Goal: Task Accomplishment & Management: Manage account settings

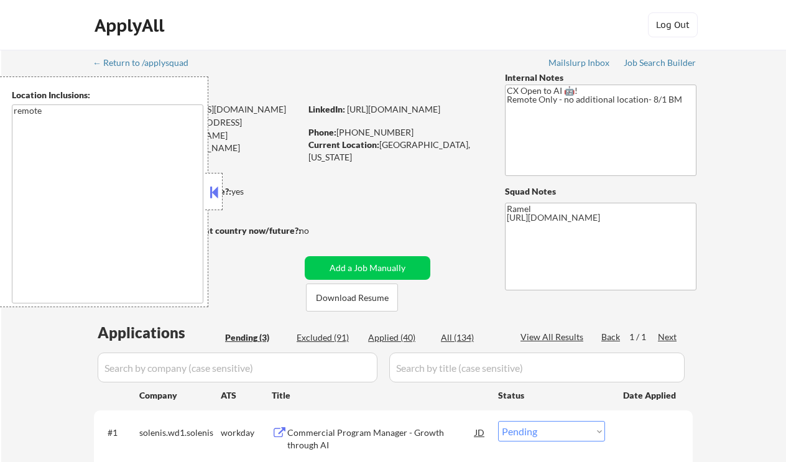
select select ""pending""
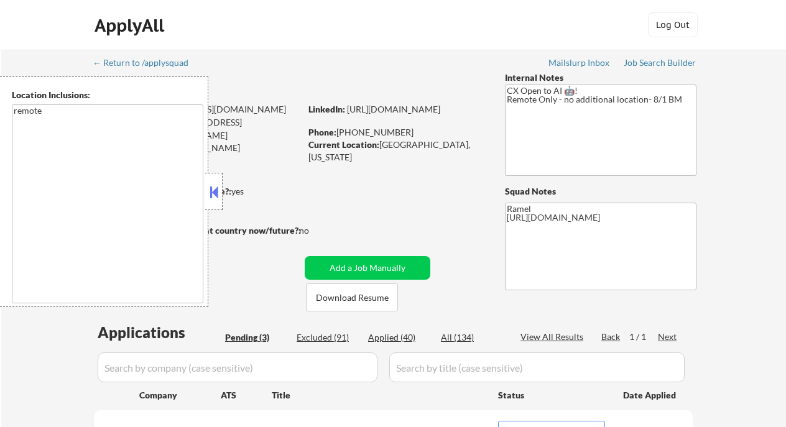
click at [216, 185] on button at bounding box center [214, 192] width 14 height 19
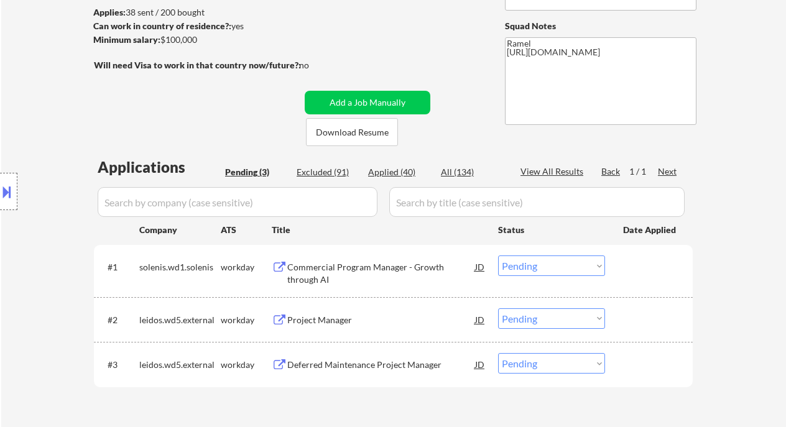
scroll to position [331, 0]
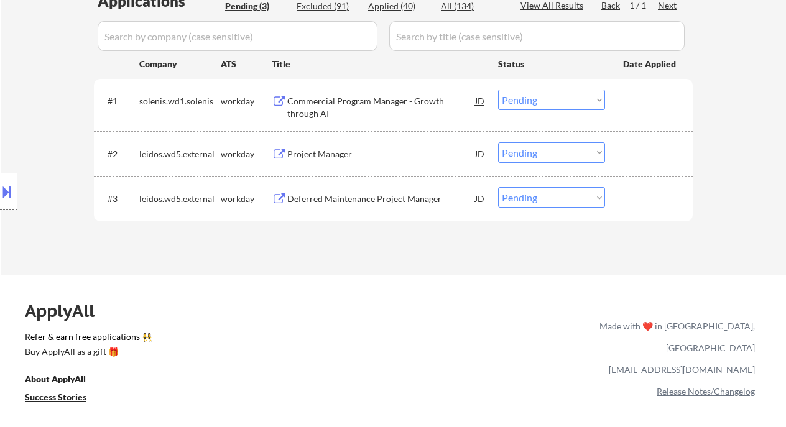
click at [336, 104] on div "Commercial Program Manager - Growth through AI" at bounding box center [381, 107] width 188 height 24
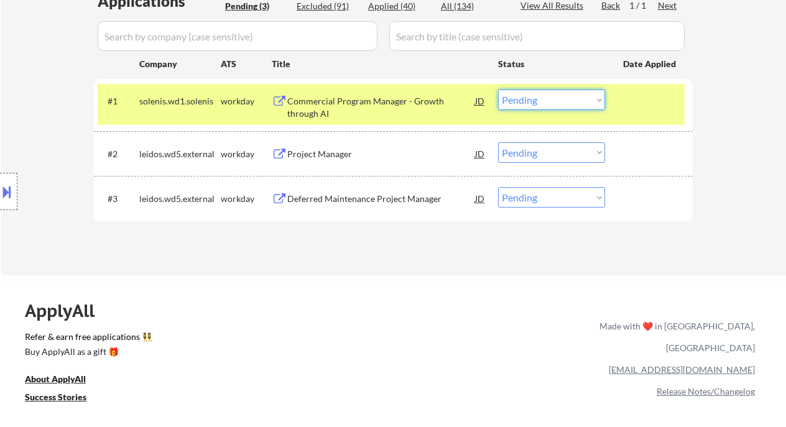
click at [540, 102] on select "Choose an option... Pending Applied Excluded (Questions) Excluded (Expired) Exc…" at bounding box center [551, 99] width 107 height 21
click at [498, 89] on select "Choose an option... Pending Applied Excluded (Questions) Excluded (Expired) Exc…" at bounding box center [551, 99] width 107 height 21
click at [546, 100] on select "Choose an option... Pending Applied Excluded (Questions) Excluded (Expired) Exc…" at bounding box center [551, 99] width 107 height 21
click at [498, 89] on select "Choose an option... Pending Applied Excluded (Questions) Excluded (Expired) Exc…" at bounding box center [551, 99] width 107 height 21
click at [323, 163] on div "Project Manager" at bounding box center [381, 153] width 188 height 22
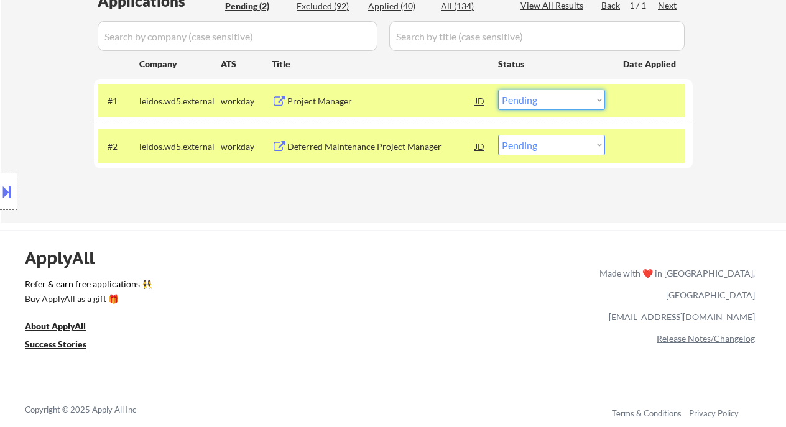
drag, startPoint x: 538, startPoint y: 98, endPoint x: 538, endPoint y: 109, distance: 10.6
click at [538, 98] on select "Choose an option... Pending Applied Excluded (Questions) Excluded (Expired) Exc…" at bounding box center [551, 99] width 107 height 21
click at [498, 89] on select "Choose an option... Pending Applied Excluded (Questions) Excluded (Expired) Exc…" at bounding box center [551, 99] width 107 height 21
click at [385, 149] on div "Deferred Maintenance Project Manager" at bounding box center [381, 146] width 188 height 12
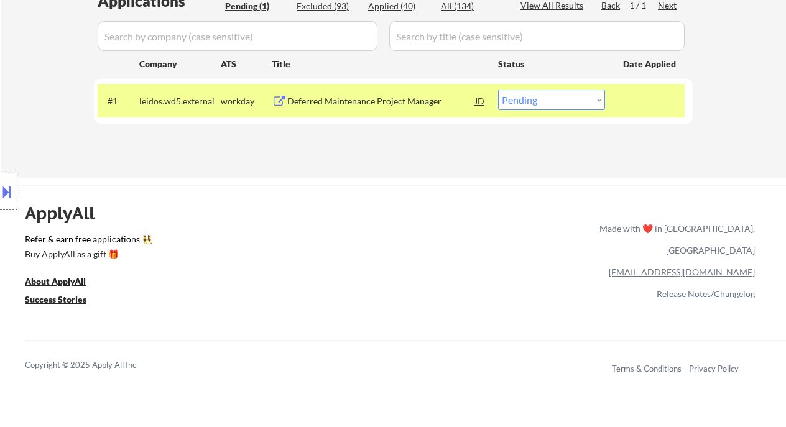
click at [577, 104] on select "Choose an option... Pending Applied Excluded (Questions) Excluded (Expired) Exc…" at bounding box center [551, 99] width 107 height 21
select select ""excluded__bad_match_""
click at [498, 89] on select "Choose an option... Pending Applied Excluded (Questions) Excluded (Expired) Exc…" at bounding box center [551, 99] width 107 height 21
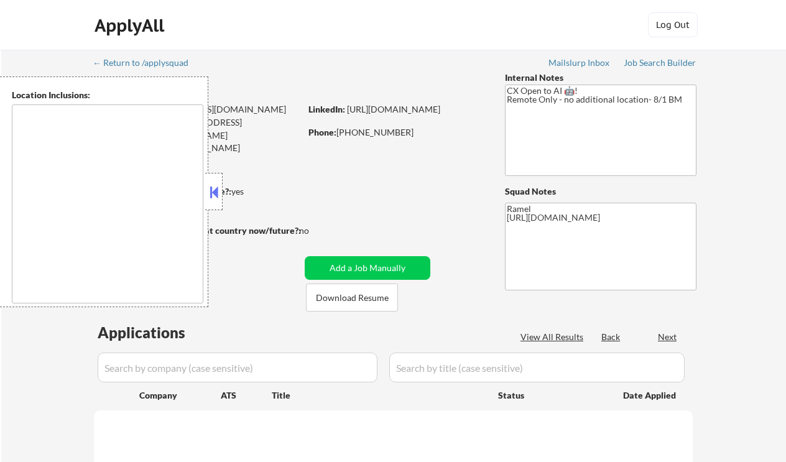
type textarea "remote"
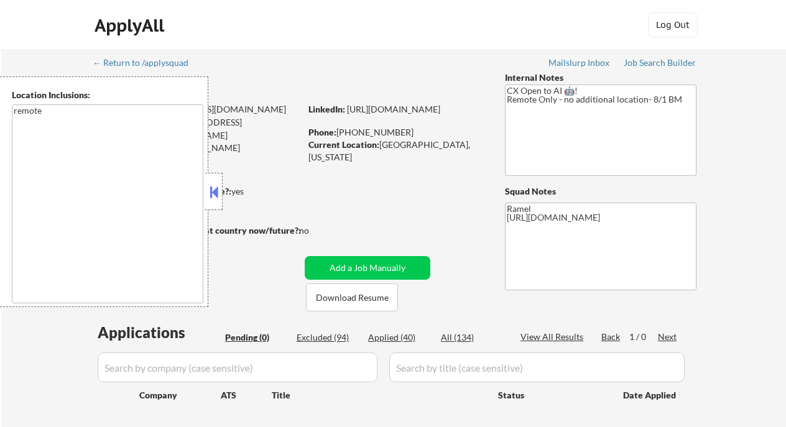
click at [401, 337] on div "Applied (40)" at bounding box center [399, 337] width 62 height 12
select select ""applied""
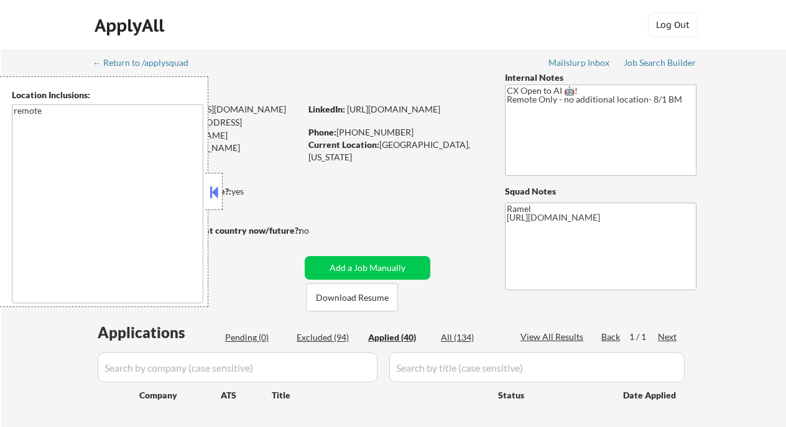
select select ""applied""
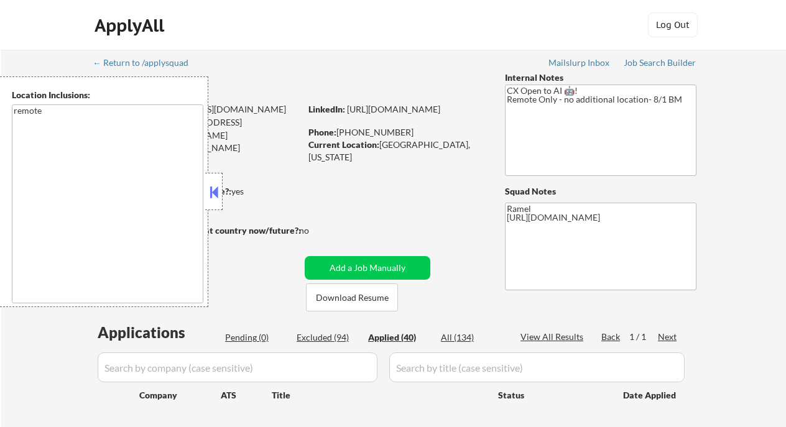
select select ""applied""
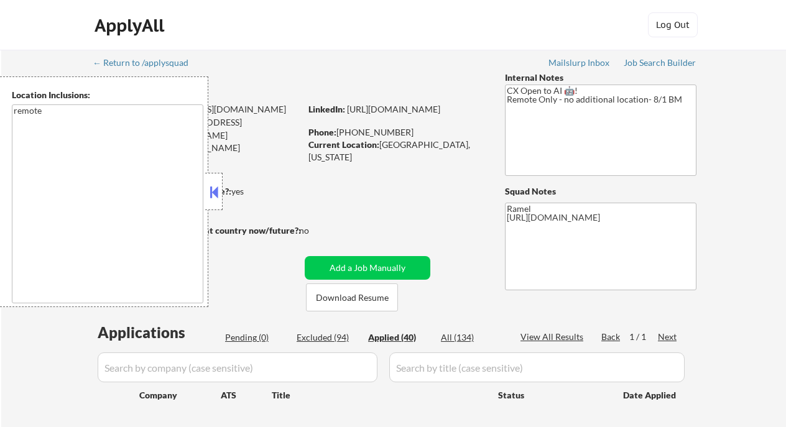
select select ""applied""
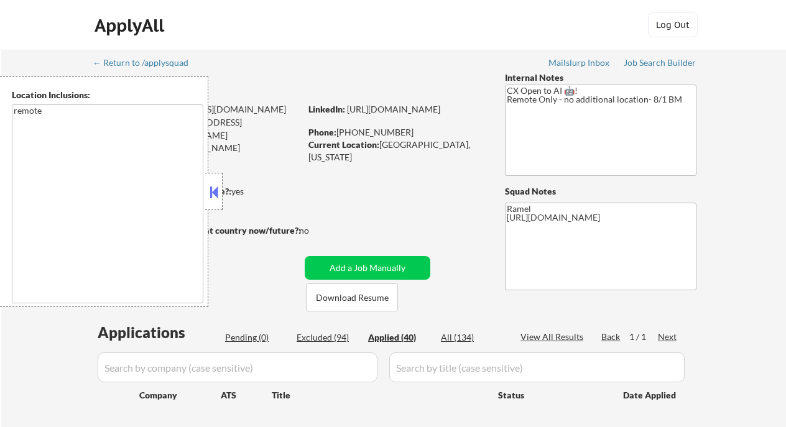
select select ""applied""
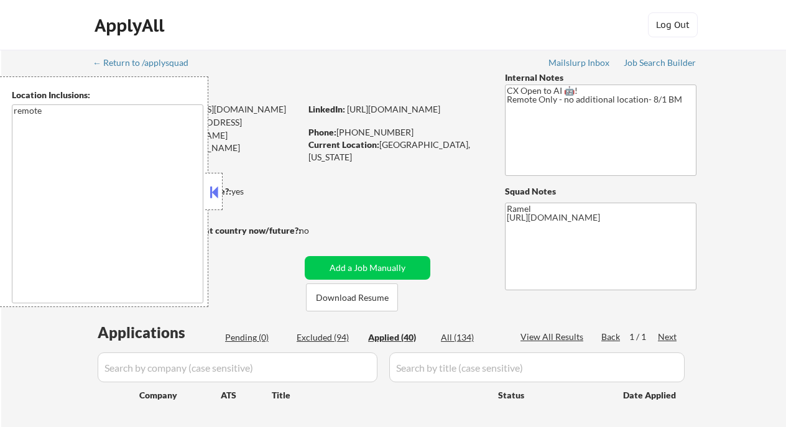
select select ""applied""
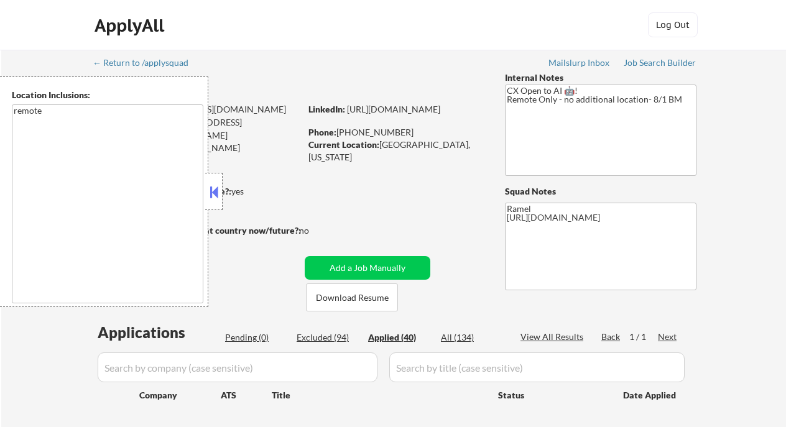
select select ""applied""
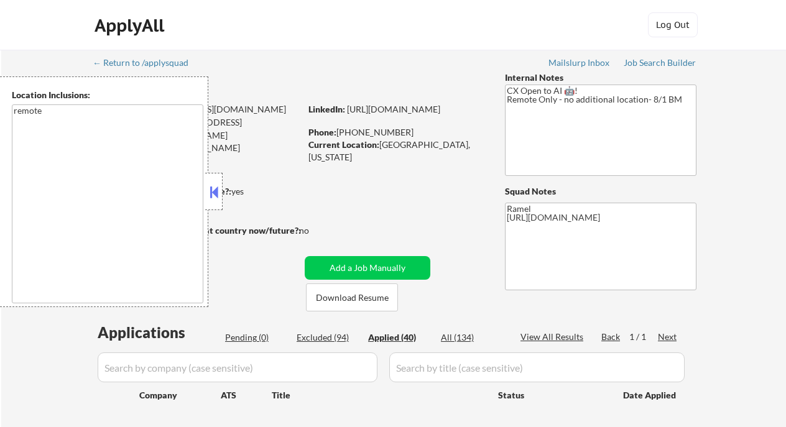
select select ""applied""
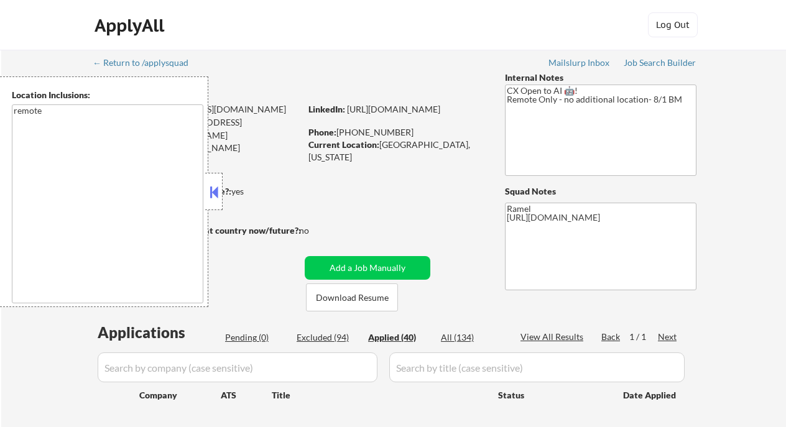
select select ""applied""
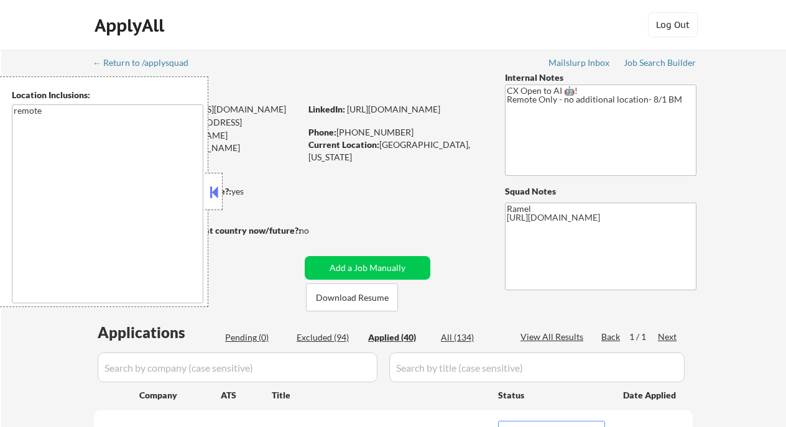
drag, startPoint x: 17, startPoint y: 148, endPoint x: 47, endPoint y: 118, distance: 42.6
click at [17, 148] on textarea "remote" at bounding box center [107, 203] width 191 height 199
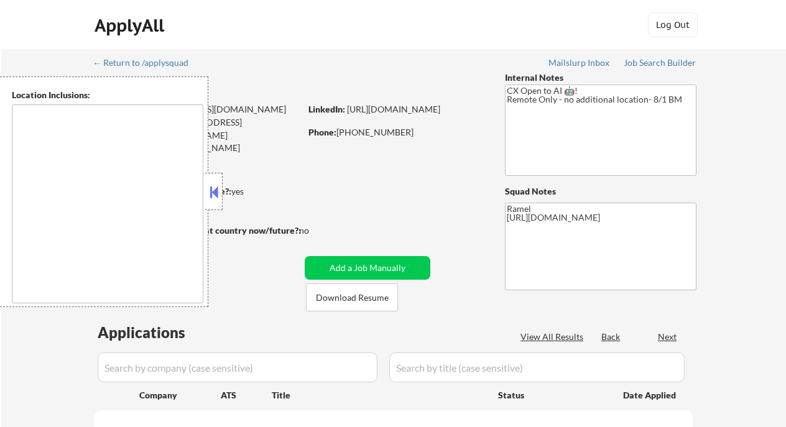
type textarea "remote"
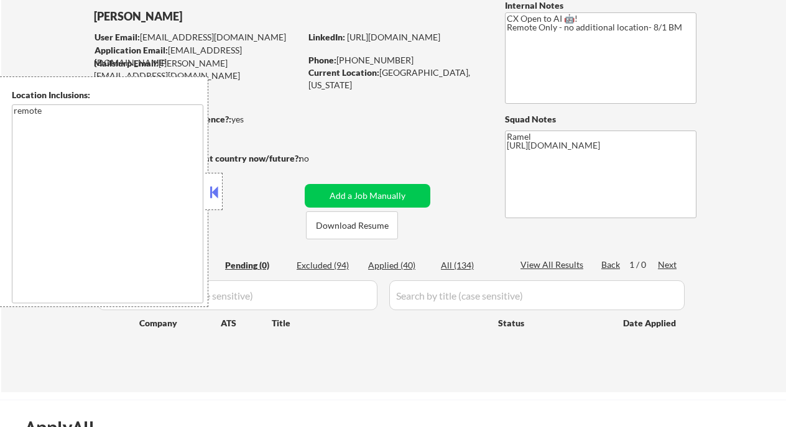
scroll to position [83, 0]
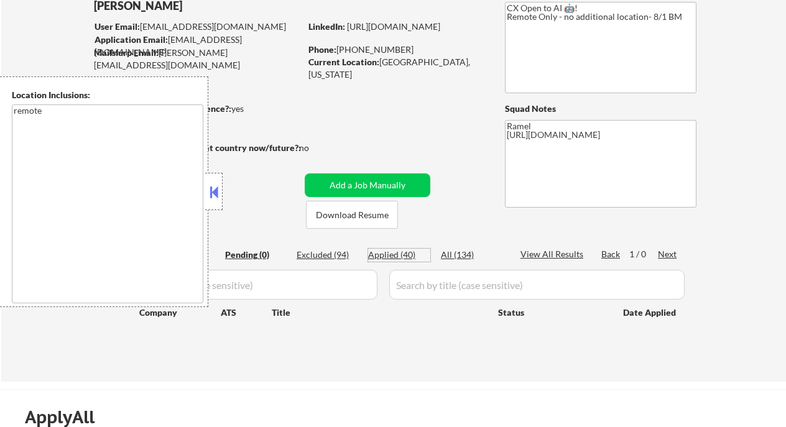
click at [391, 258] on div "Applied (40)" at bounding box center [399, 255] width 62 height 12
click at [405, 252] on div "Applied (40)" at bounding box center [399, 255] width 62 height 12
select select ""applied""
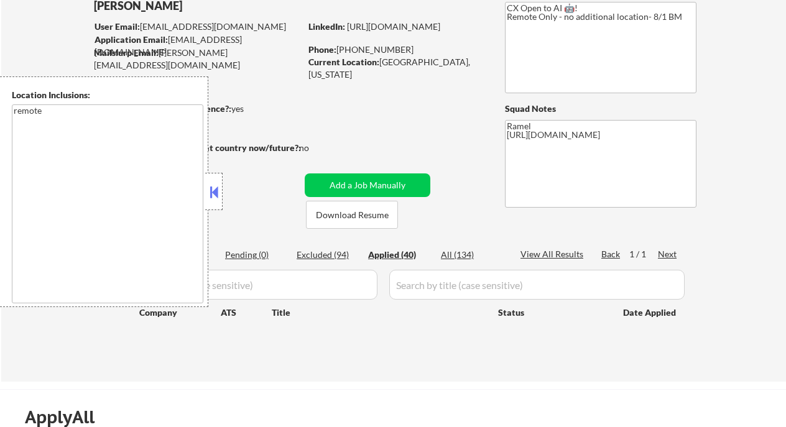
select select ""applied""
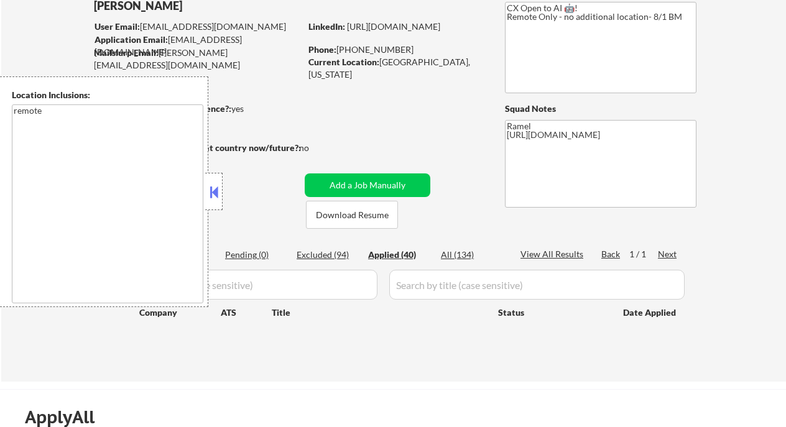
select select ""applied""
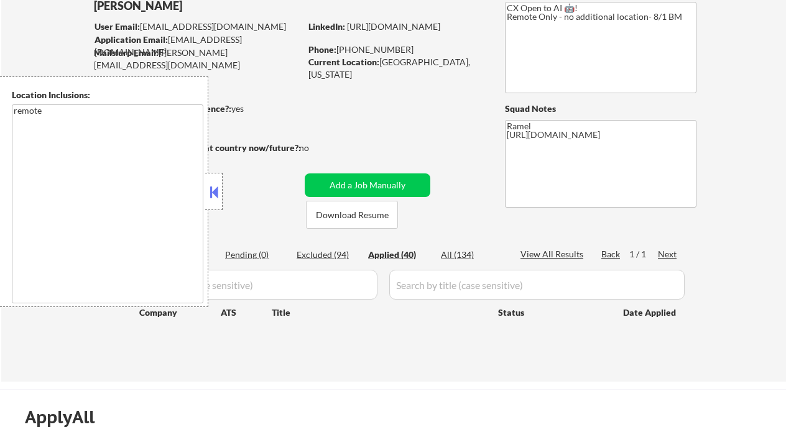
select select ""applied""
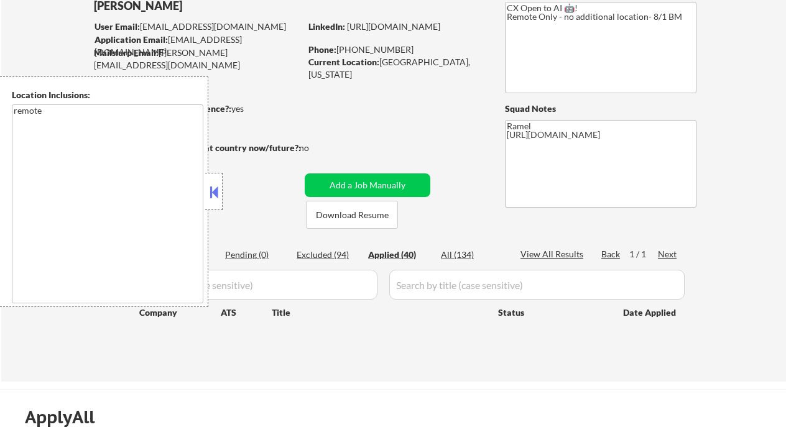
select select ""applied""
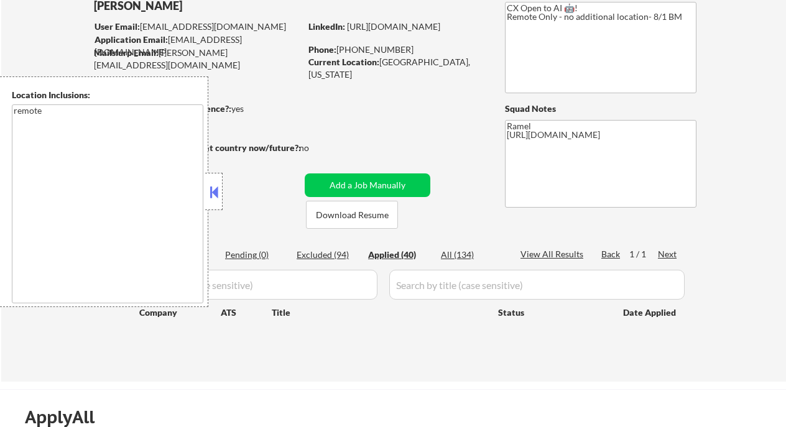
select select ""applied""
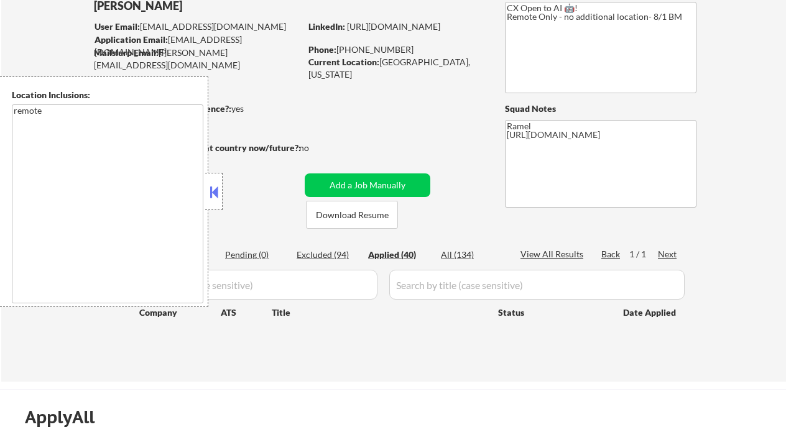
select select ""applied""
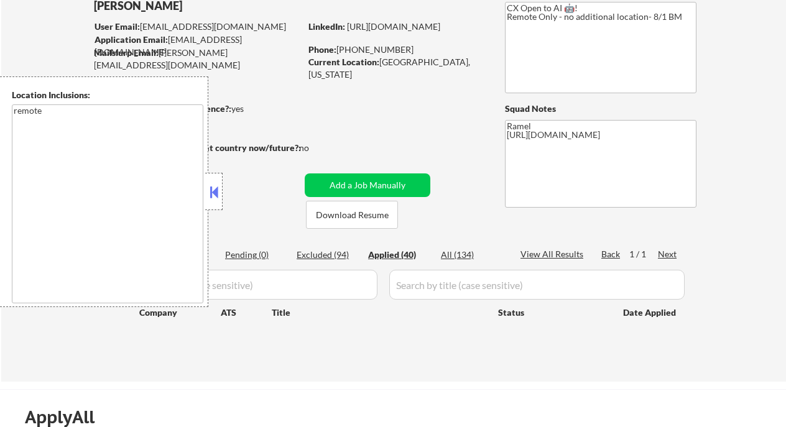
select select ""applied""
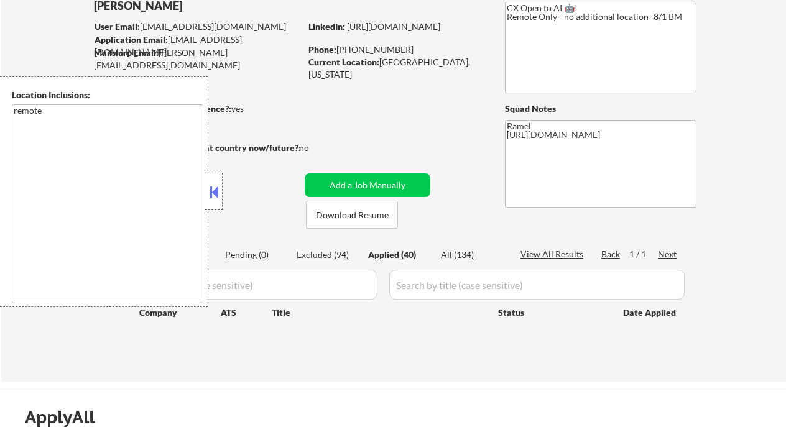
select select ""applied""
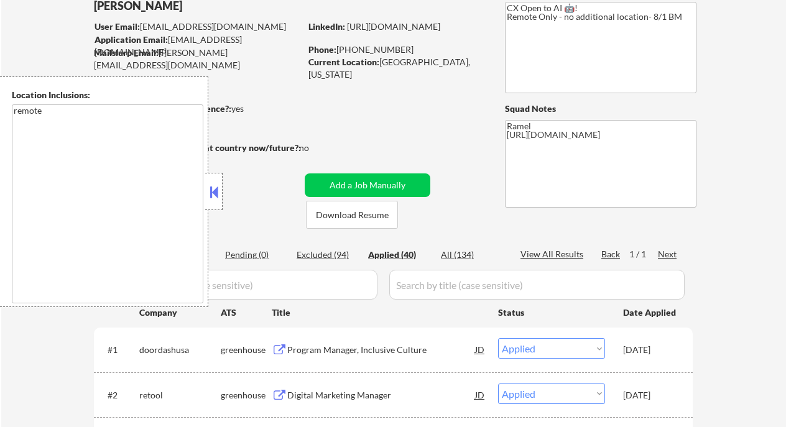
scroll to position [165, 0]
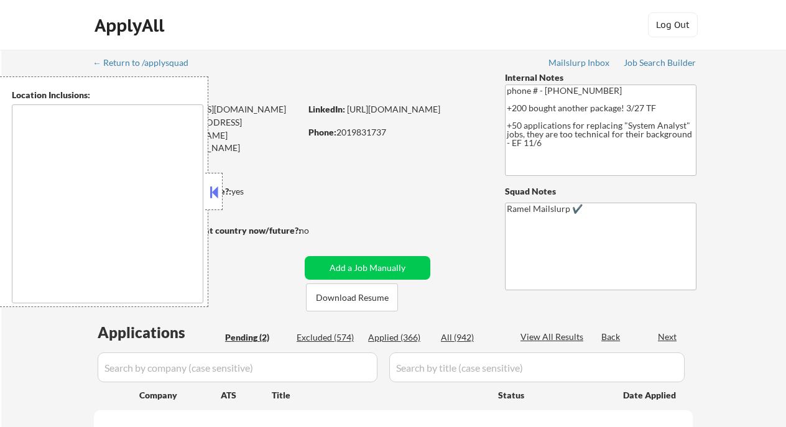
select select ""pending""
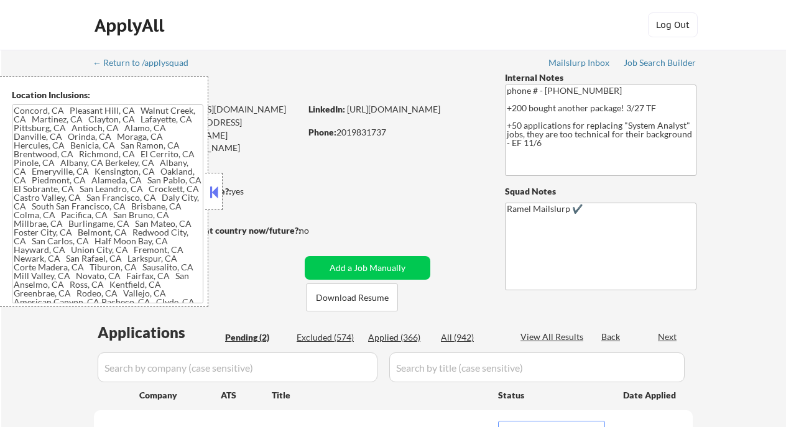
type textarea "Concord, CA Pleasant Hill, CA Walnut Creek, CA Martinez, CA Clayton, CA Lafayet…"
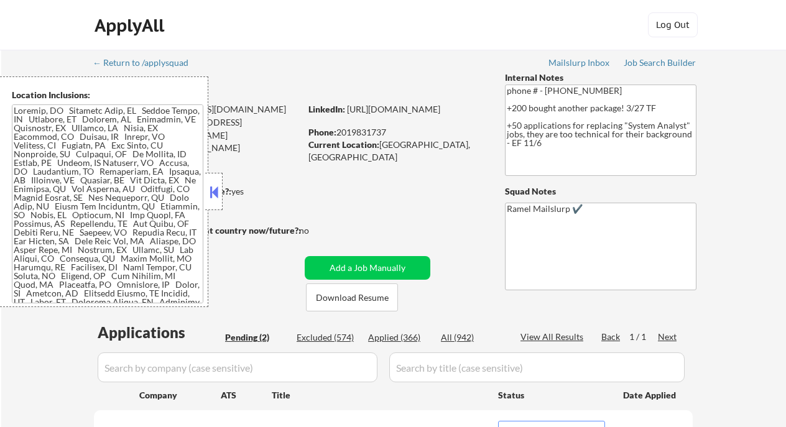
click at [213, 192] on button at bounding box center [214, 192] width 14 height 19
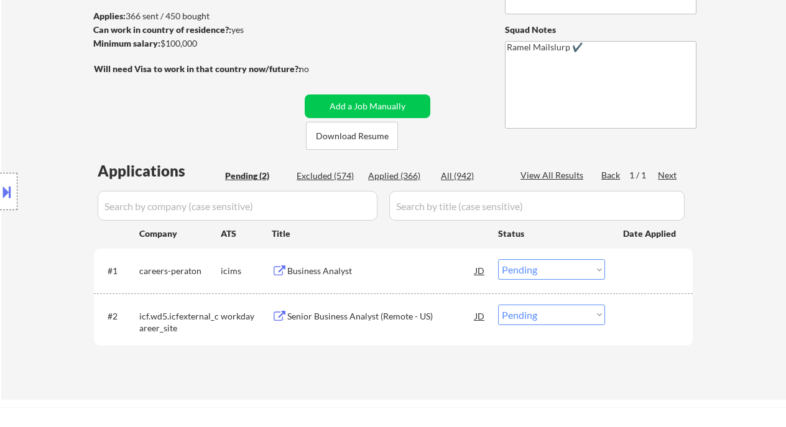
scroll to position [165, 0]
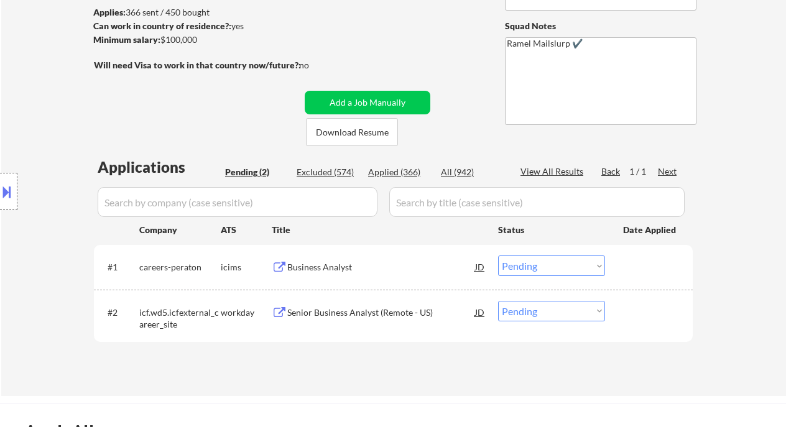
click at [329, 268] on div "Business Analyst" at bounding box center [381, 267] width 188 height 12
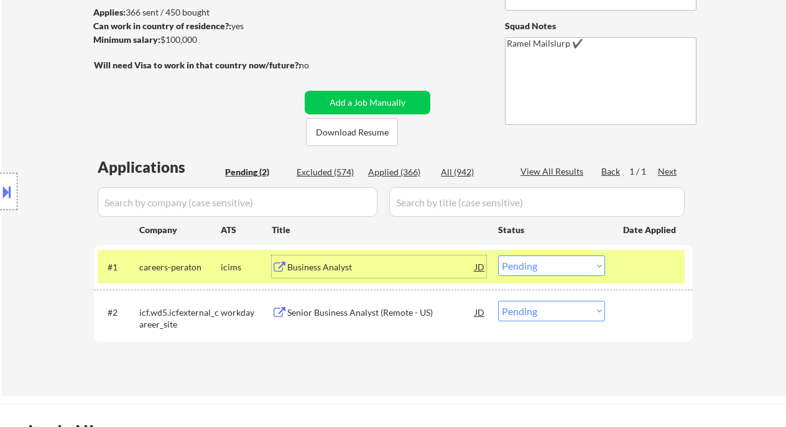
click at [548, 272] on select "Choose an option... Pending Applied Excluded (Questions) Excluded (Expired) Exc…" at bounding box center [551, 265] width 107 height 21
click at [498, 255] on select "Choose an option... Pending Applied Excluded (Questions) Excluded (Expired) Exc…" at bounding box center [551, 265] width 107 height 21
click at [380, 313] on div "Senior Business Analyst (Remote - US)" at bounding box center [381, 312] width 188 height 12
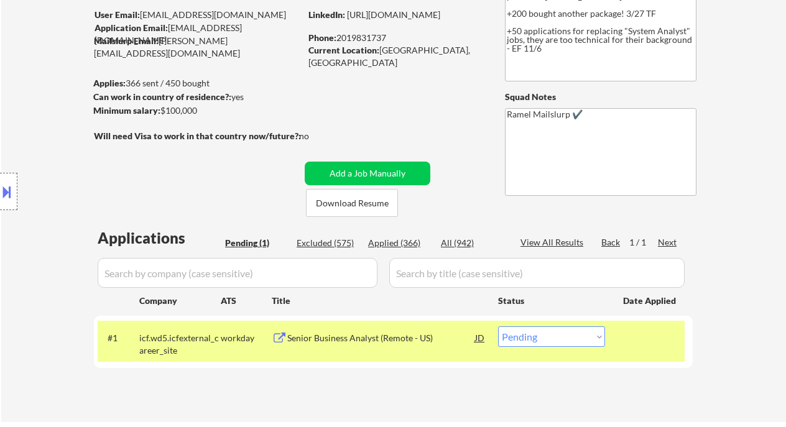
scroll to position [83, 0]
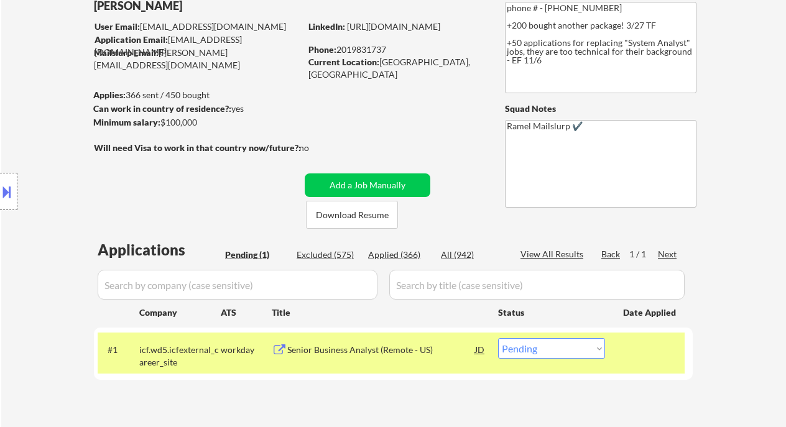
click at [367, 53] on div "Phone: 2019831737" at bounding box center [396, 50] width 176 height 12
copy div "2019831737"
drag, startPoint x: 567, startPoint y: 346, endPoint x: 559, endPoint y: 360, distance: 15.9
click at [566, 346] on select "Choose an option... Pending Applied Excluded (Questions) Excluded (Expired) Exc…" at bounding box center [551, 348] width 107 height 21
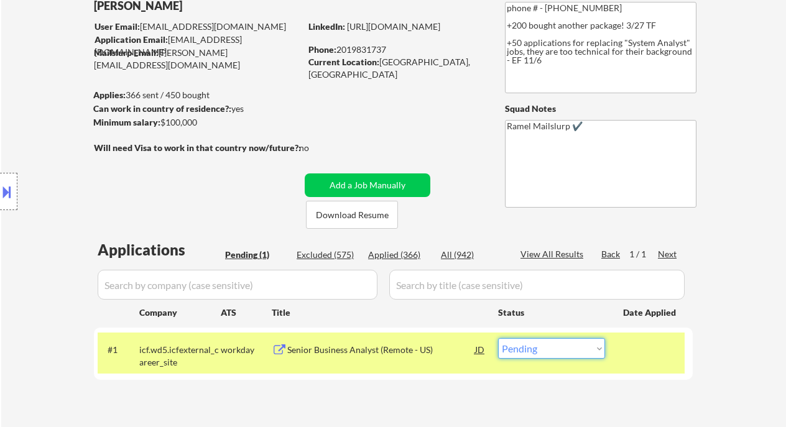
select select ""applied""
click at [498, 338] on select "Choose an option... Pending Applied Excluded (Questions) Excluded (Expired) Exc…" at bounding box center [551, 348] width 107 height 21
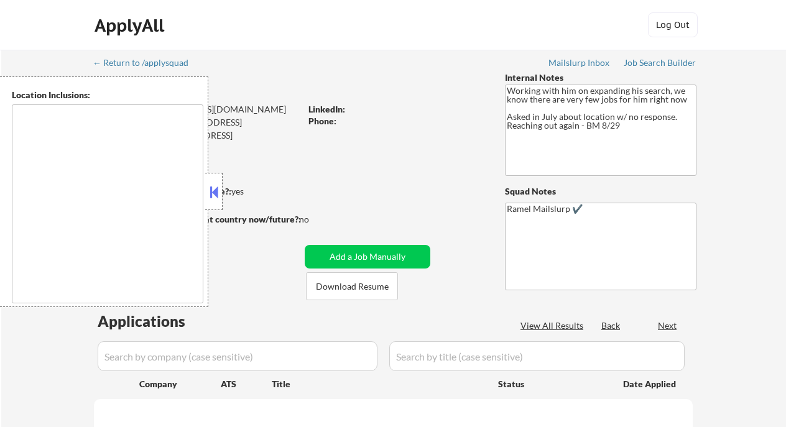
select select ""pending""
type textarea "[GEOGRAPHIC_DATA], [GEOGRAPHIC_DATA] [GEOGRAPHIC_DATA], [GEOGRAPHIC_DATA] [GEOG…"
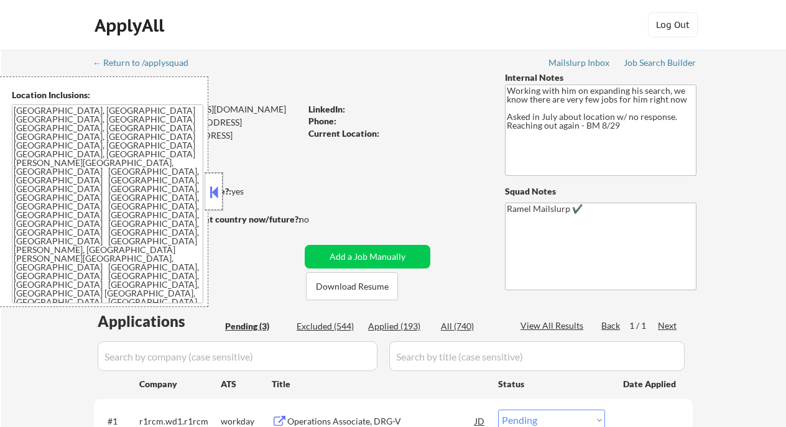
click at [207, 188] on div at bounding box center [213, 191] width 17 height 37
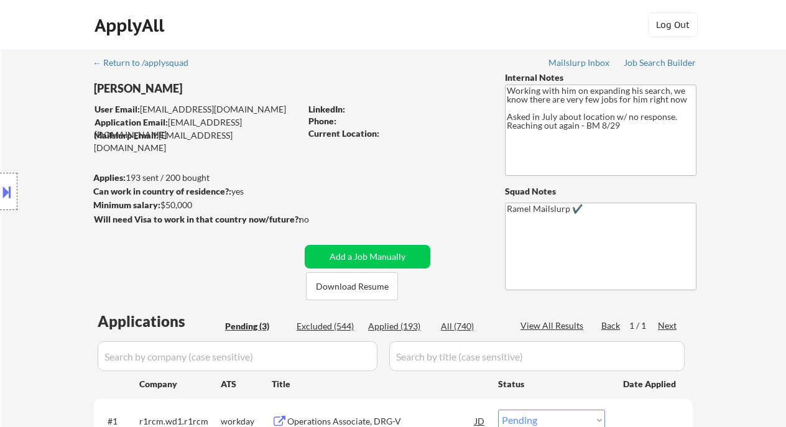
scroll to position [165, 0]
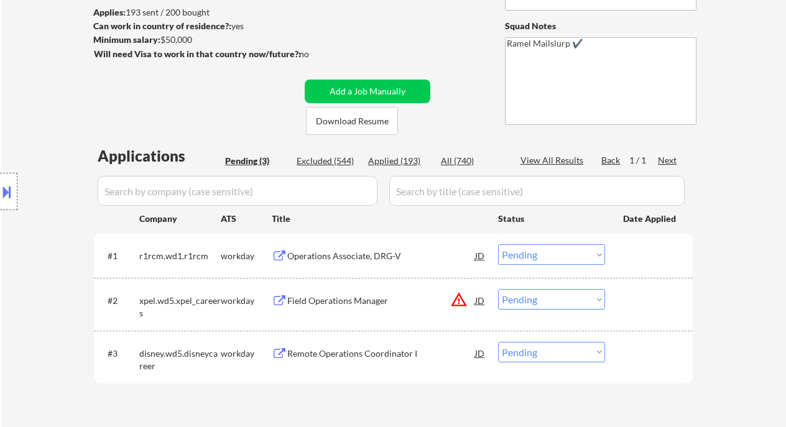
click at [365, 247] on div "Operations Associate, DRG-V" at bounding box center [381, 255] width 188 height 22
click at [351, 252] on div "Operations Associate, DRG-V" at bounding box center [381, 256] width 188 height 12
click at [318, 168] on div "Applications Pending (3) Excluded (544) Applied (193) All (740) View All Result…" at bounding box center [393, 279] width 598 height 268
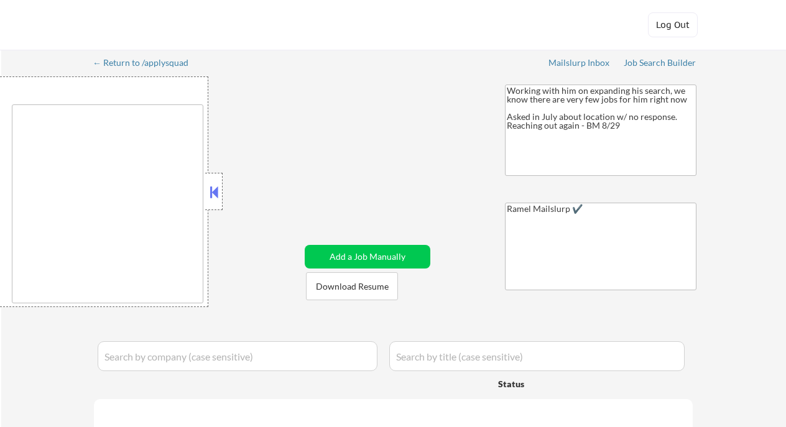
type textarea "[GEOGRAPHIC_DATA], [GEOGRAPHIC_DATA] [GEOGRAPHIC_DATA], [GEOGRAPHIC_DATA] [GEOG…"
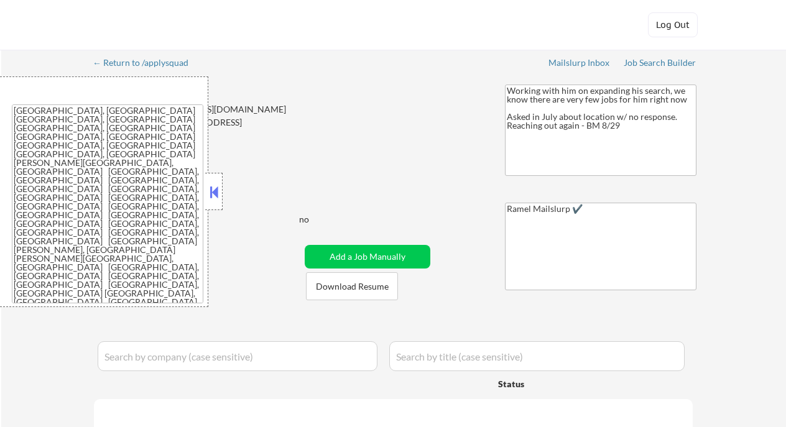
select select ""pending""
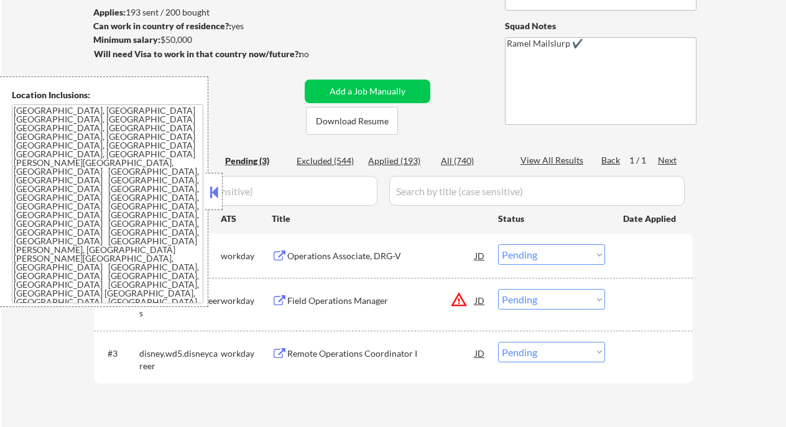
scroll to position [165, 0]
click at [542, 256] on select "Choose an option... Pending Applied Excluded (Questions) Excluded (Expired) Exc…" at bounding box center [551, 254] width 107 height 21
click at [498, 244] on select "Choose an option... Pending Applied Excluded (Questions) Excluded (Expired) Exc…" at bounding box center [551, 254] width 107 height 21
click at [370, 357] on div "Remote Operations Coordinator I" at bounding box center [381, 353] width 188 height 12
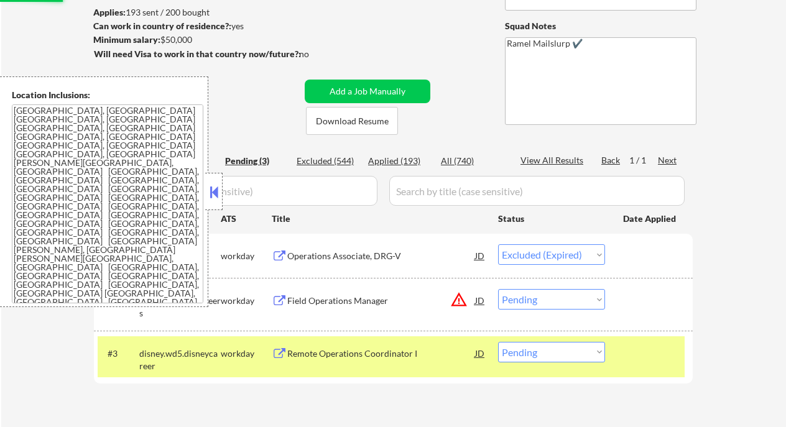
select select ""pending""
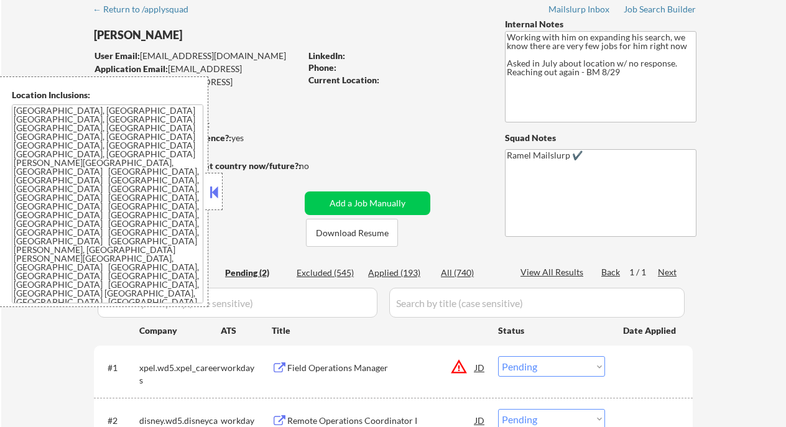
scroll to position [0, 0]
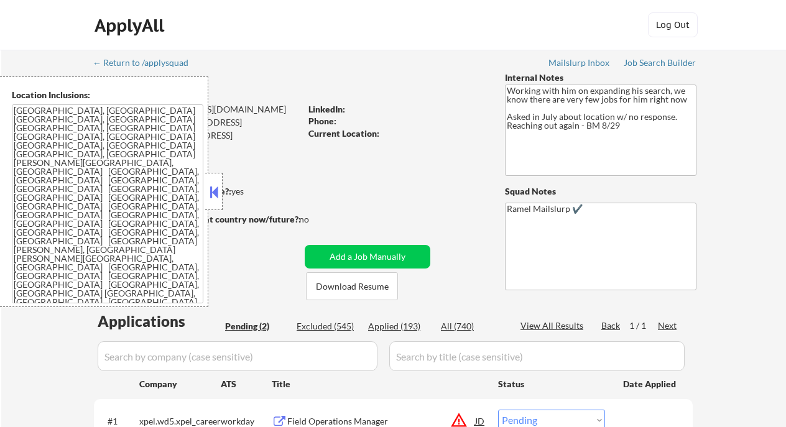
click at [214, 188] on button at bounding box center [214, 192] width 14 height 19
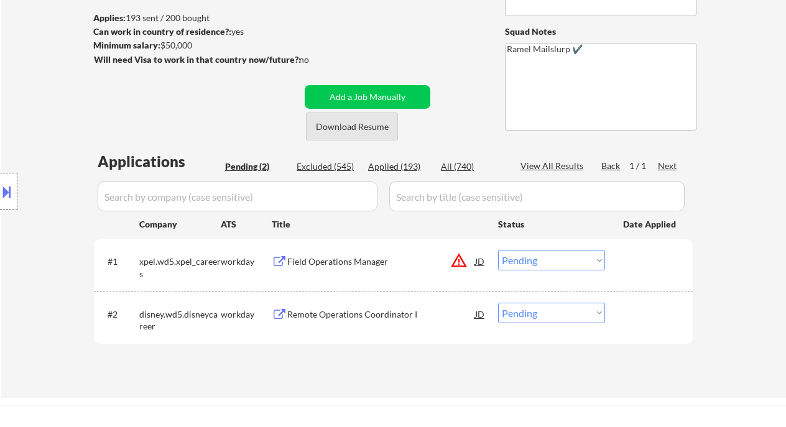
scroll to position [165, 0]
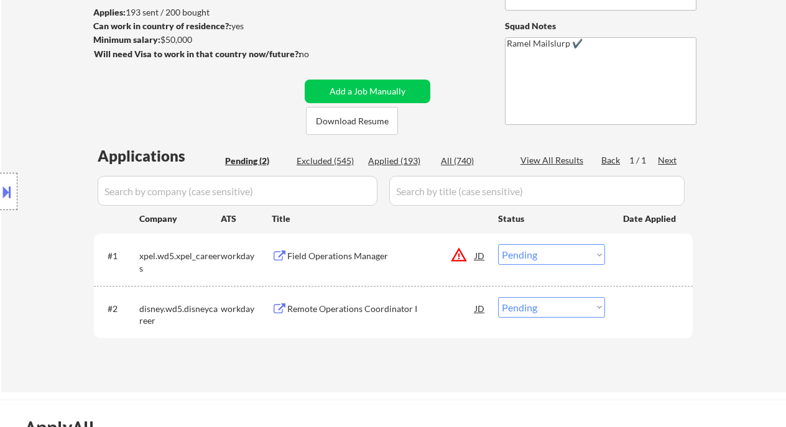
drag, startPoint x: 525, startPoint y: 307, endPoint x: 536, endPoint y: 329, distance: 24.7
click at [525, 307] on select "Choose an option... Pending Applied Excluded (Questions) Excluded (Expired) Exc…" at bounding box center [551, 307] width 107 height 21
select select ""applied""
click at [498, 297] on select "Choose an option... Pending Applied Excluded (Questions) Excluded (Expired) Exc…" at bounding box center [551, 307] width 107 height 21
click at [322, 256] on div "Field Operations Manager" at bounding box center [381, 256] width 188 height 12
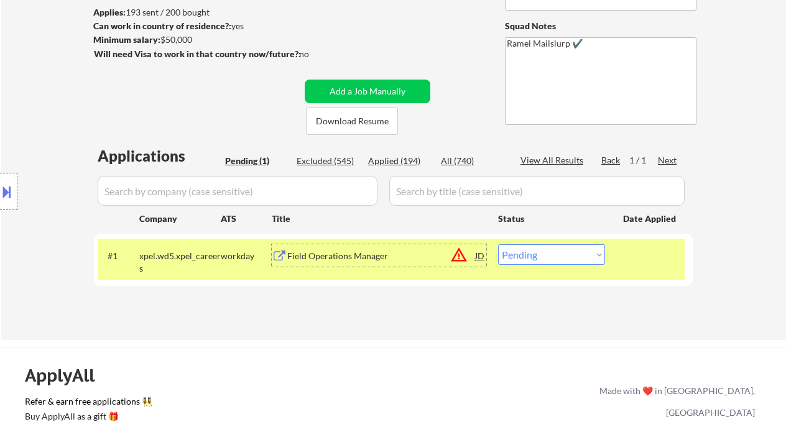
drag, startPoint x: 519, startPoint y: 254, endPoint x: 521, endPoint y: 263, distance: 9.0
click at [519, 254] on select "Choose an option... Pending Applied Excluded (Questions) Excluded (Expired) Exc…" at bounding box center [551, 254] width 107 height 21
select select ""excluded__location_""
click at [498, 244] on select "Choose an option... Pending Applied Excluded (Questions) Excluded (Expired) Exc…" at bounding box center [551, 254] width 107 height 21
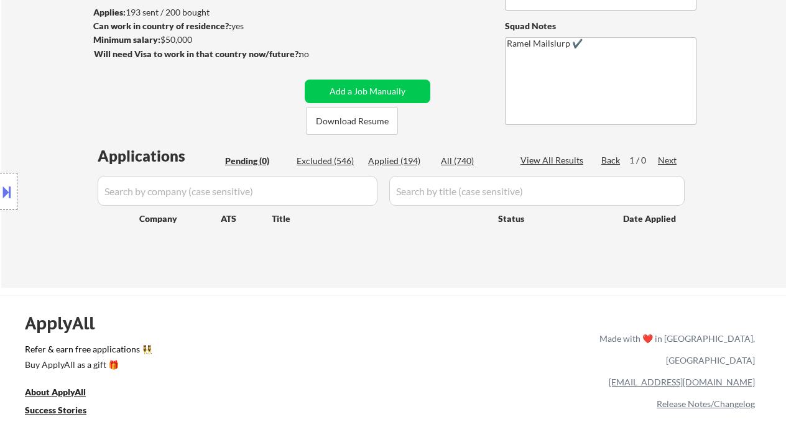
click at [33, 105] on div "Location Inclusions: Saratoga Springs, NY Ballston Spa, NY Milton, NY Wilton, N…" at bounding box center [111, 191] width 222 height 231
drag, startPoint x: 34, startPoint y: 83, endPoint x: 121, endPoint y: 5, distance: 117.1
click at [34, 83] on div "Location Inclusions: Saratoga Springs, NY Ballston Spa, NY Milton, NY Wilton, N…" at bounding box center [111, 191] width 222 height 231
drag, startPoint x: 36, startPoint y: 127, endPoint x: 128, endPoint y: 101, distance: 95.8
click at [36, 127] on div "Location Inclusions: Saratoga Springs, NY Ballston Spa, NY Milton, NY Wilton, N…" at bounding box center [111, 191] width 222 height 231
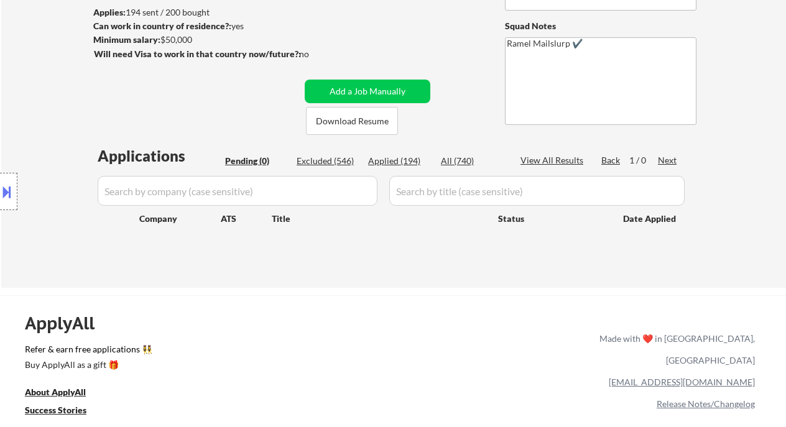
drag, startPoint x: 34, startPoint y: 30, endPoint x: 122, endPoint y: 34, distance: 88.9
click at [34, 30] on div "← Return to /applysquad Mailslurp Inbox Job Search Builder Giovanni Peyo User E…" at bounding box center [393, 85] width 784 height 403
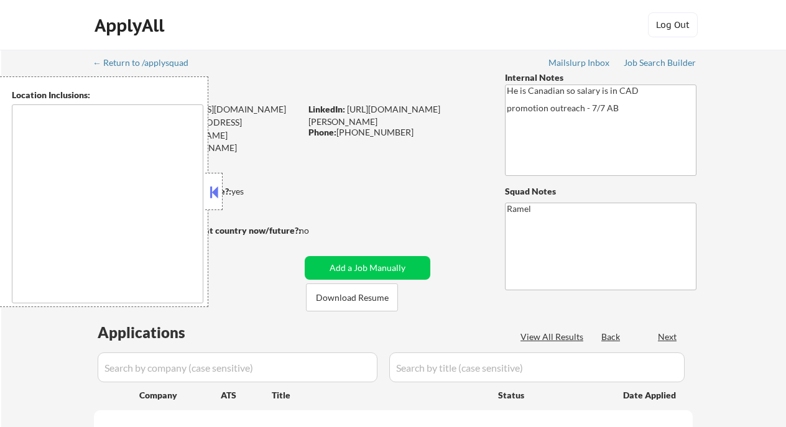
type textarea "remote"
select select ""pending""
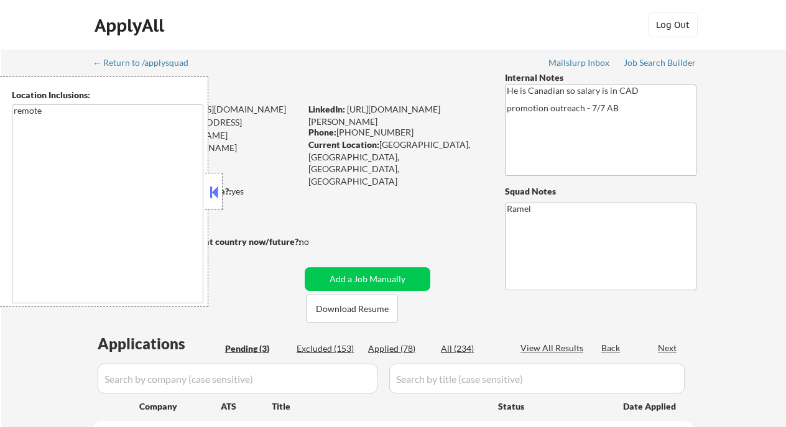
click at [211, 191] on button at bounding box center [214, 192] width 14 height 19
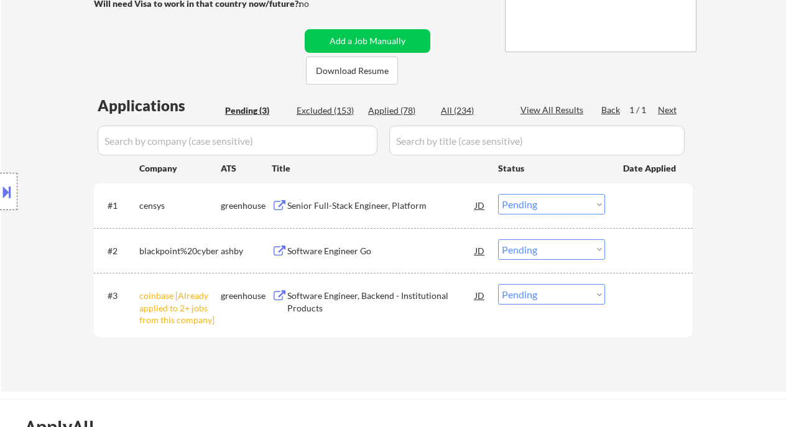
scroll to position [249, 0]
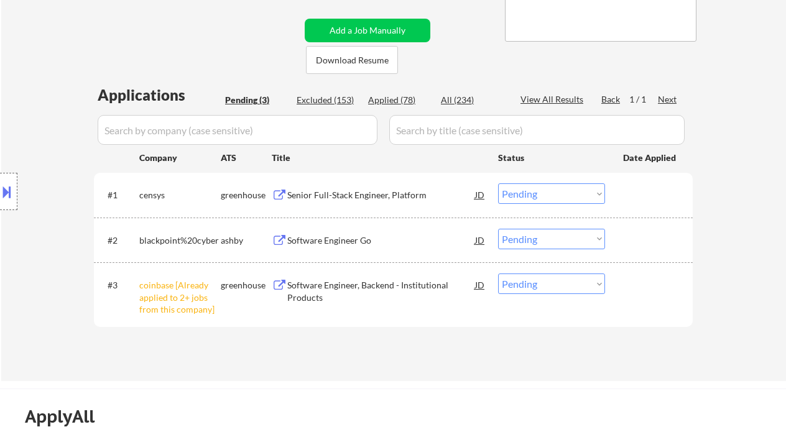
click at [559, 290] on select "Choose an option... Pending Applied Excluded (Questions) Excluded (Expired) Exc…" at bounding box center [551, 283] width 107 height 21
select select ""excluded__other_""
click at [498, 273] on select "Choose an option... Pending Applied Excluded (Questions) Excluded (Expired) Exc…" at bounding box center [551, 283] width 107 height 21
click at [337, 198] on div "Senior Full-Stack Engineer, Platform" at bounding box center [381, 195] width 188 height 12
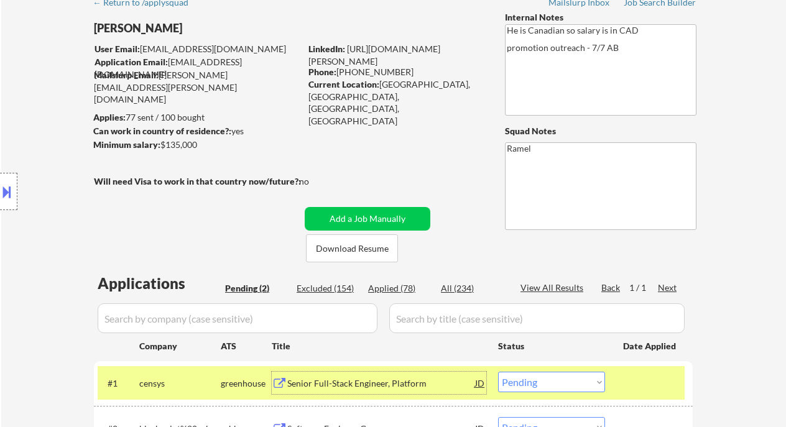
scroll to position [0, 0]
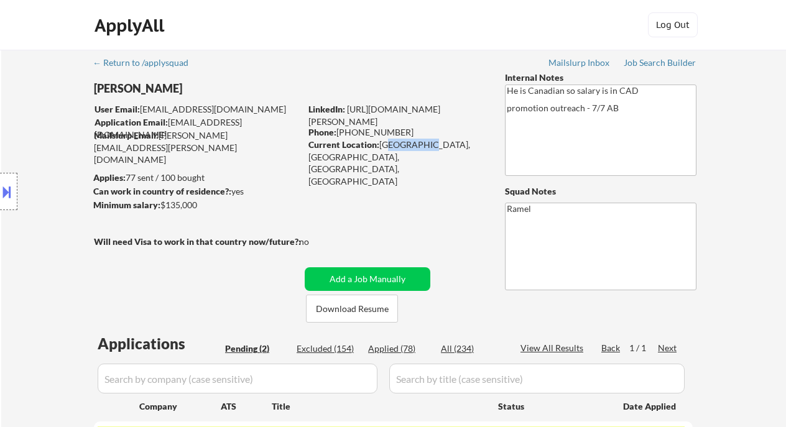
drag, startPoint x: 384, startPoint y: 145, endPoint x: 419, endPoint y: 141, distance: 35.1
click at [419, 141] on div "Current Location: [GEOGRAPHIC_DATA], [GEOGRAPHIC_DATA], [GEOGRAPHIC_DATA], [GEO…" at bounding box center [396, 163] width 176 height 48
drag, startPoint x: 382, startPoint y: 141, endPoint x: 427, endPoint y: 141, distance: 45.4
click at [427, 141] on div "Current Location: Montréal, Québec, Canada, Quebec" at bounding box center [396, 163] width 176 height 48
copy div "Montréal, Q"
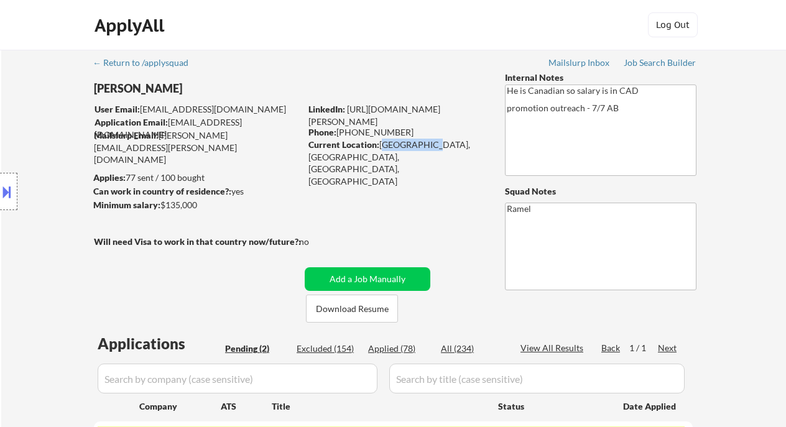
scroll to position [165, 0]
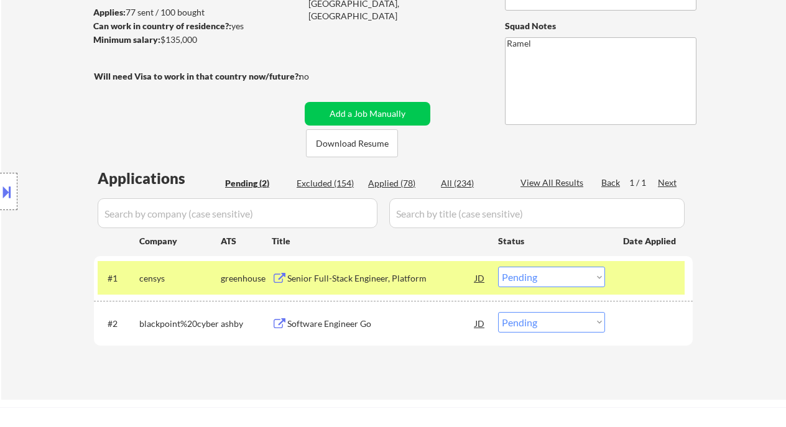
drag, startPoint x: 531, startPoint y: 276, endPoint x: 534, endPoint y: 286, distance: 11.0
click at [531, 276] on select "Choose an option... Pending Applied Excluded (Questions) Excluded (Expired) Exc…" at bounding box center [551, 277] width 107 height 21
click at [498, 267] on select "Choose an option... Pending Applied Excluded (Questions) Excluded (Expired) Exc…" at bounding box center [551, 277] width 107 height 21
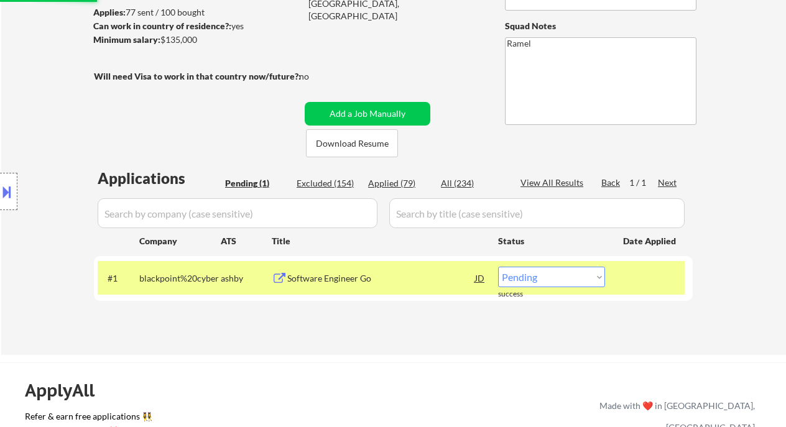
click at [46, 30] on div "← Return to /applysquad Mailslurp Inbox Job Search Builder Irving Henriquez Use…" at bounding box center [393, 119] width 784 height 470
click at [351, 275] on div "Software Engineer Go" at bounding box center [381, 278] width 188 height 12
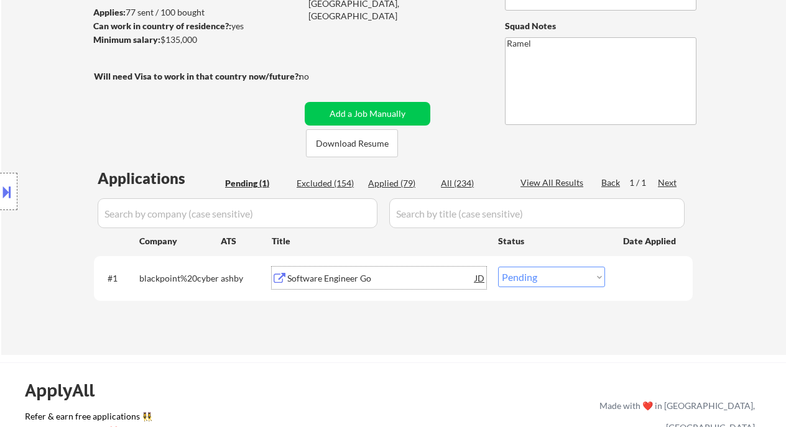
click at [534, 278] on select "Choose an option... Pending Applied Excluded (Questions) Excluded (Expired) Exc…" at bounding box center [551, 277] width 107 height 21
select select ""excluded__bad_match_""
click at [498, 267] on select "Choose an option... Pending Applied Excluded (Questions) Excluded (Expired) Exc…" at bounding box center [551, 277] width 107 height 21
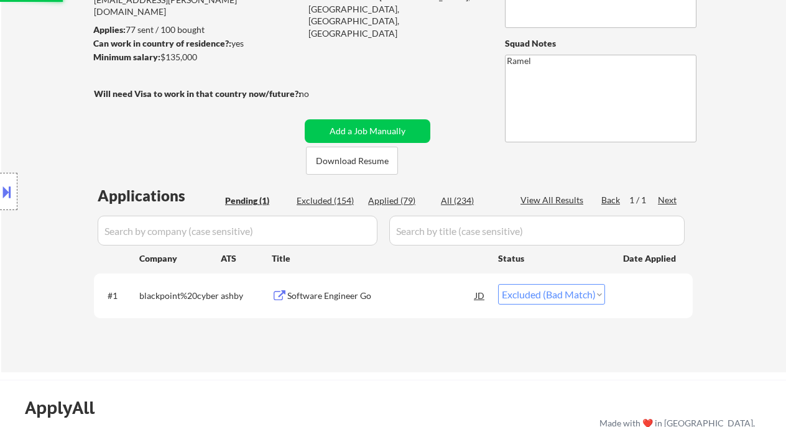
scroll to position [0, 0]
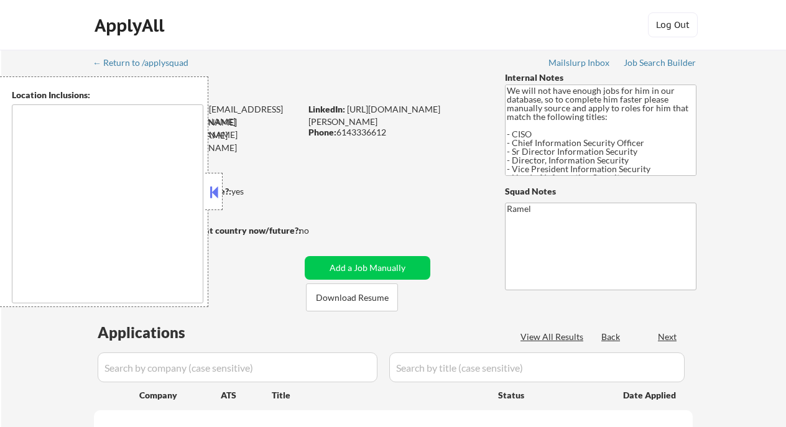
type textarea "[GEOGRAPHIC_DATA], [GEOGRAPHIC_DATA] [GEOGRAPHIC_DATA], [GEOGRAPHIC_DATA] [GEOG…"
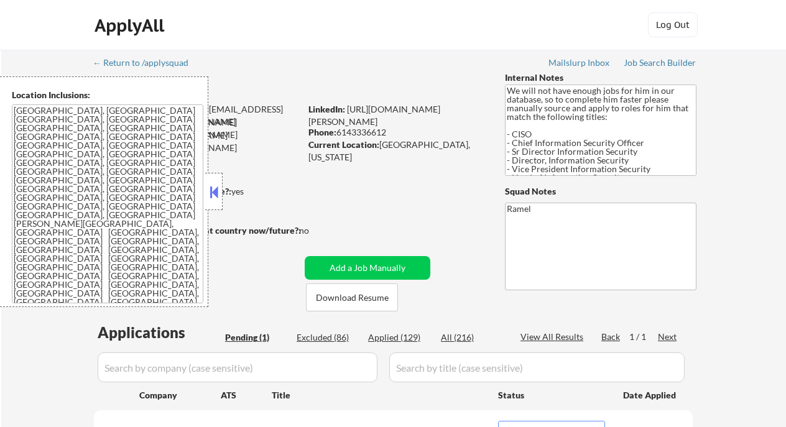
drag, startPoint x: 211, startPoint y: 191, endPoint x: 225, endPoint y: 190, distance: 13.7
click at [213, 191] on button at bounding box center [214, 192] width 14 height 19
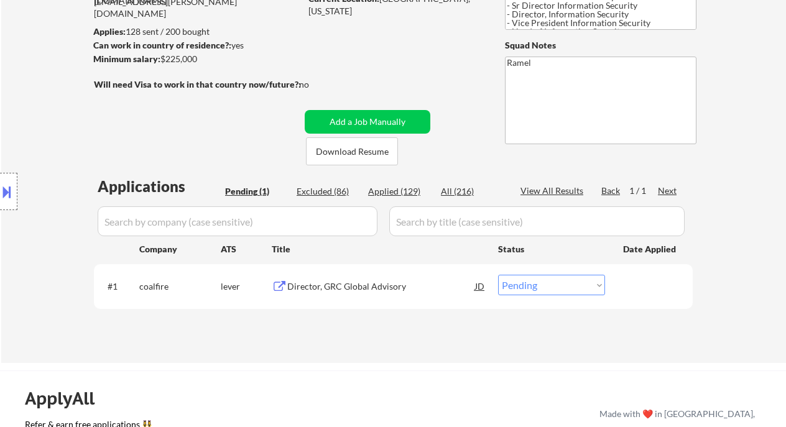
scroll to position [165, 0]
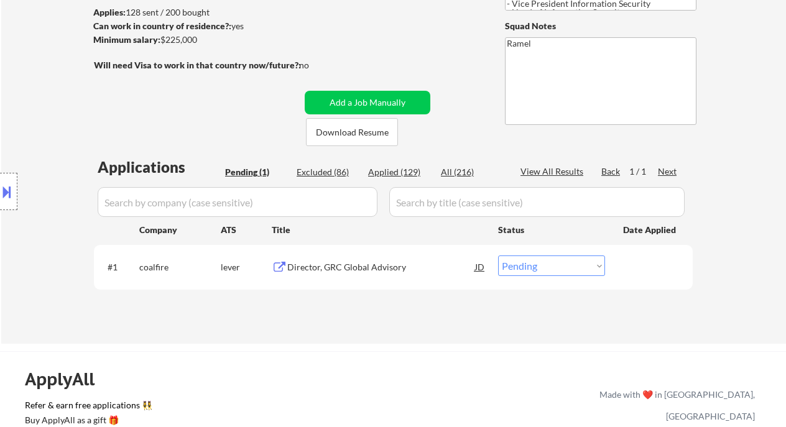
click at [357, 268] on div "Director, GRC Global Advisory" at bounding box center [381, 267] width 188 height 12
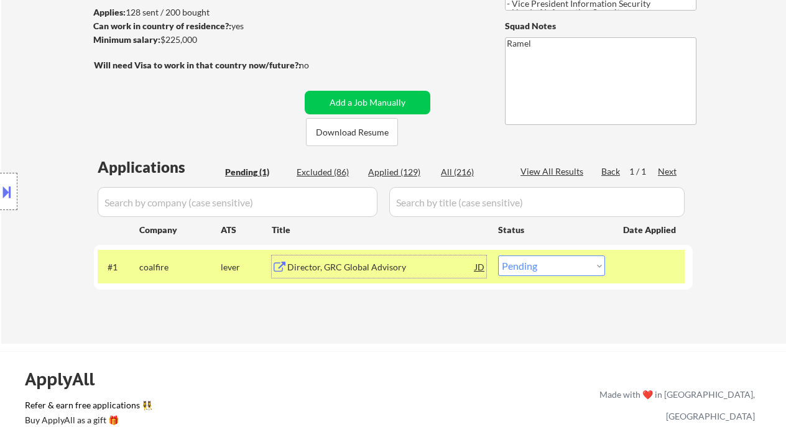
click at [566, 272] on select "Choose an option... Pending Applied Excluded (Questions) Excluded (Expired) Exc…" at bounding box center [551, 265] width 107 height 21
select select ""excluded__salary_""
click at [498, 255] on select "Choose an option... Pending Applied Excluded (Questions) Excluded (Expired) Exc…" at bounding box center [551, 265] width 107 height 21
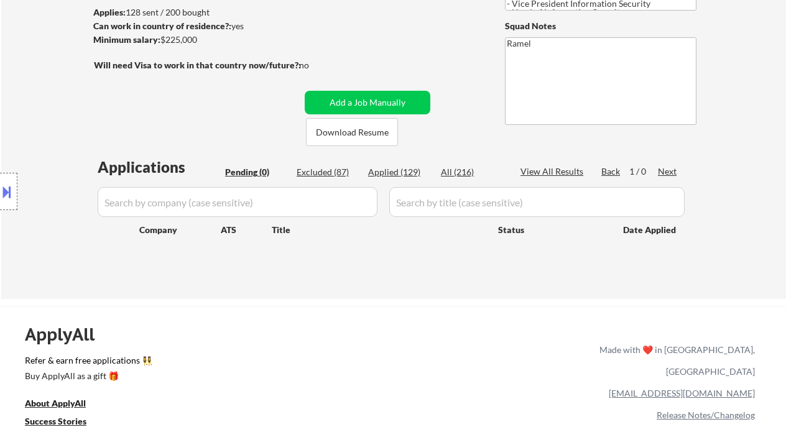
scroll to position [331, 0]
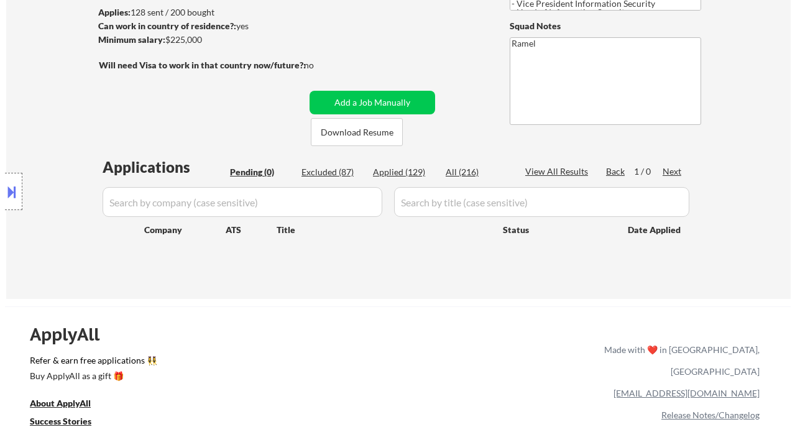
scroll to position [0, 0]
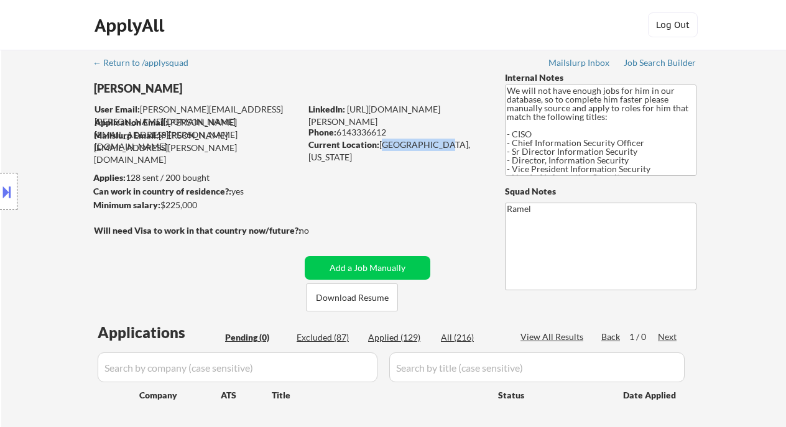
drag, startPoint x: 380, startPoint y: 147, endPoint x: 442, endPoint y: 146, distance: 62.8
click at [442, 146] on div "Current Location: Irving, Texas" at bounding box center [396, 151] width 176 height 24
copy div "[GEOGRAPHIC_DATA], [US_STATE]"
click at [381, 267] on button "Add a Job Manually" at bounding box center [368, 268] width 126 height 24
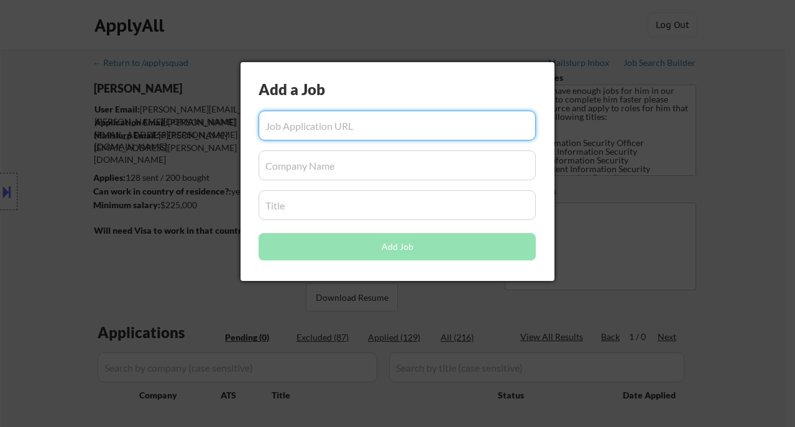
click at [341, 131] on input "input" at bounding box center [397, 126] width 277 height 30
paste input "[URL][DOMAIN_NAME]"
type input "[URL][DOMAIN_NAME]"
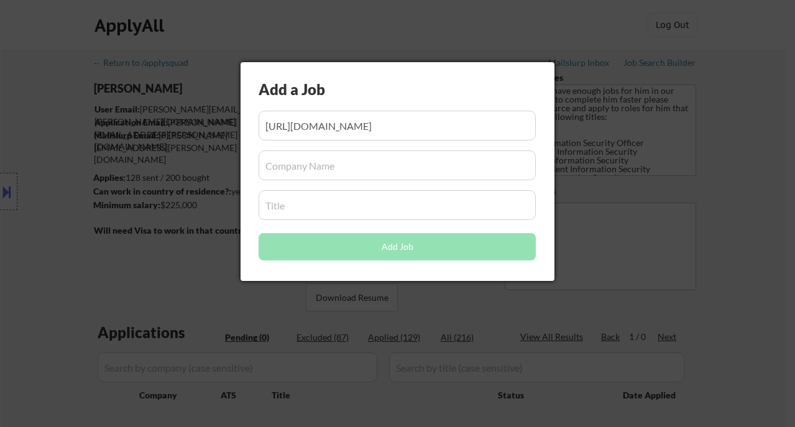
scroll to position [0, 0]
click at [318, 165] on input "input" at bounding box center [397, 165] width 277 height 30
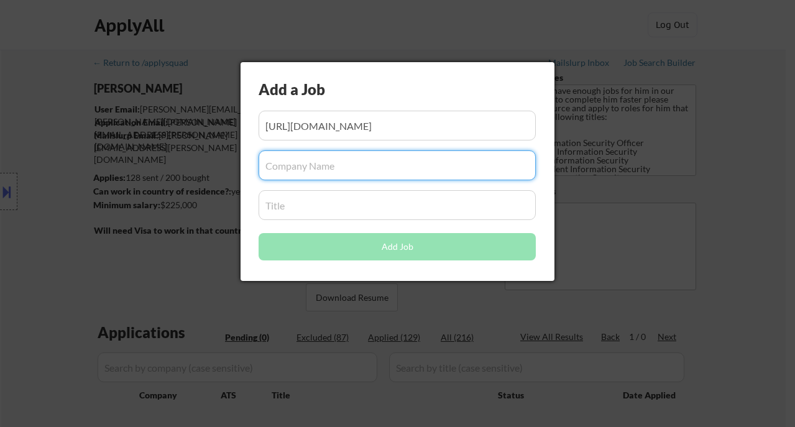
paste input "beyondidentity"
type input "beyondidentity"
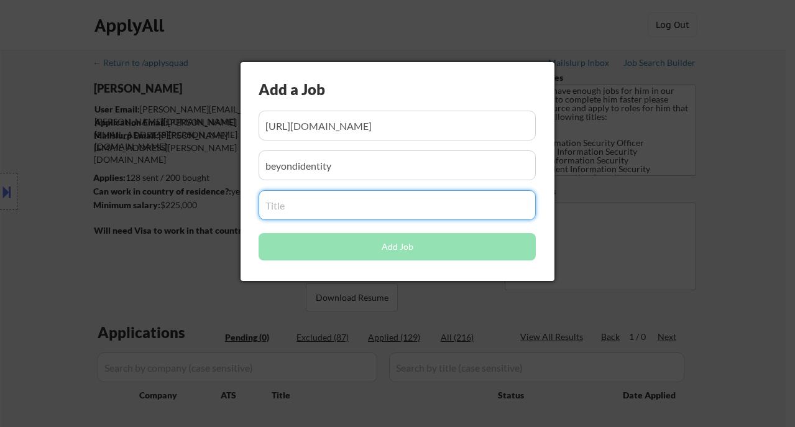
click at [367, 214] on input "input" at bounding box center [397, 205] width 277 height 30
paste input "Chief Information Security Officer"
type input "Chief Information Security Officer"
click at [304, 248] on button "Add Job" at bounding box center [397, 246] width 277 height 27
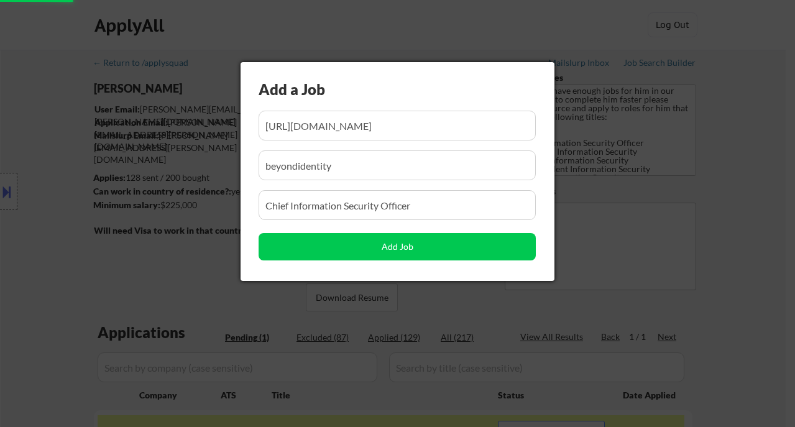
click at [733, 238] on div at bounding box center [397, 213] width 795 height 427
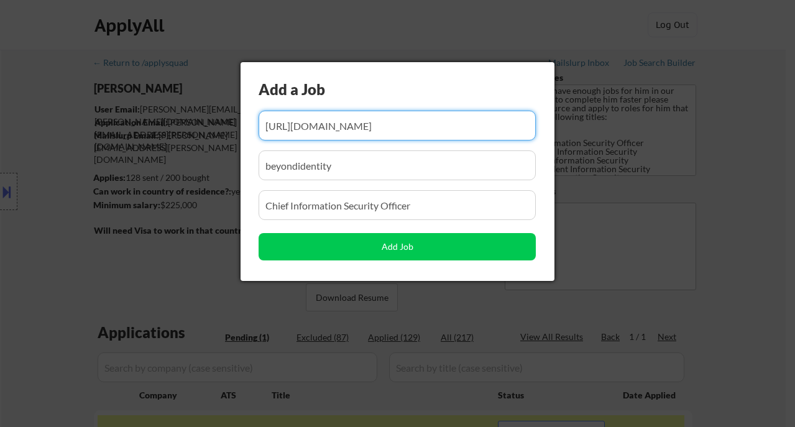
scroll to position [0, 31]
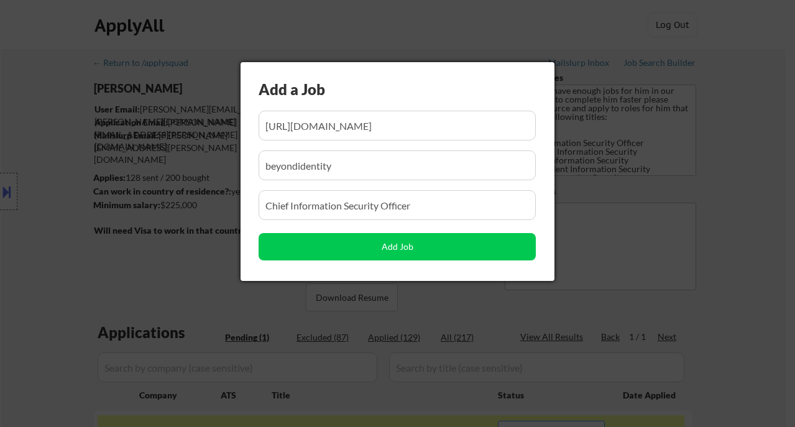
click at [751, 272] on div at bounding box center [397, 213] width 795 height 427
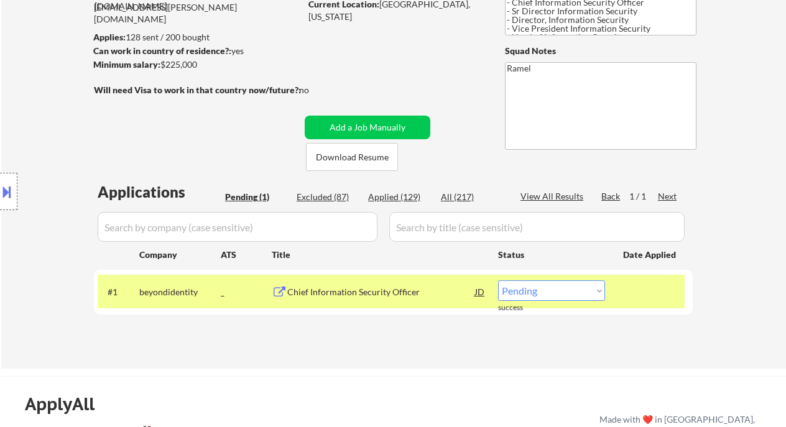
scroll to position [165, 0]
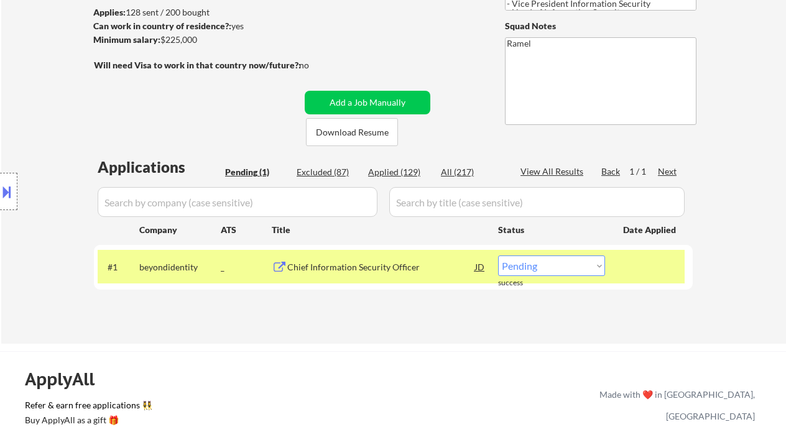
drag, startPoint x: 564, startPoint y: 258, endPoint x: 563, endPoint y: 275, distance: 16.8
click at [564, 258] on select "Choose an option... Pending Applied Excluded (Questions) Excluded (Expired) Exc…" at bounding box center [551, 265] width 107 height 21
select select ""applied""
click at [498, 255] on select "Choose an option... Pending Applied Excluded (Questions) Excluded (Expired) Exc…" at bounding box center [551, 265] width 107 height 21
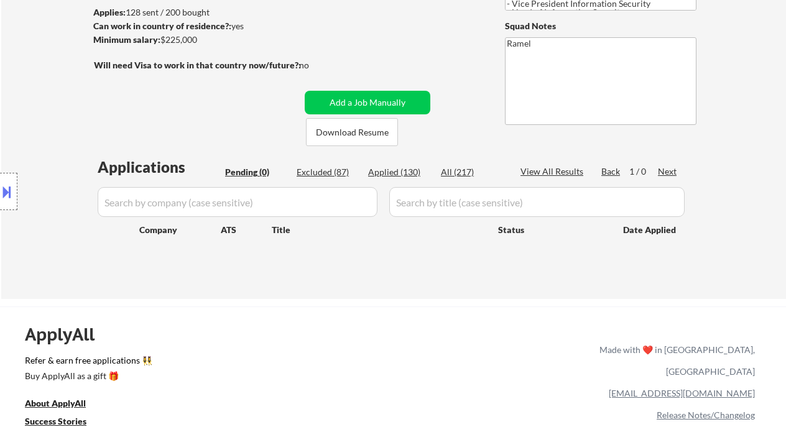
click at [34, 60] on div "← Return to /applysquad Mailslurp Inbox Job Search Builder Aaron Lafferty User …" at bounding box center [393, 91] width 784 height 415
click at [20, 60] on div "← Return to /applysquad Mailslurp Inbox Job Search Builder Aaron Lafferty User …" at bounding box center [393, 91] width 784 height 415
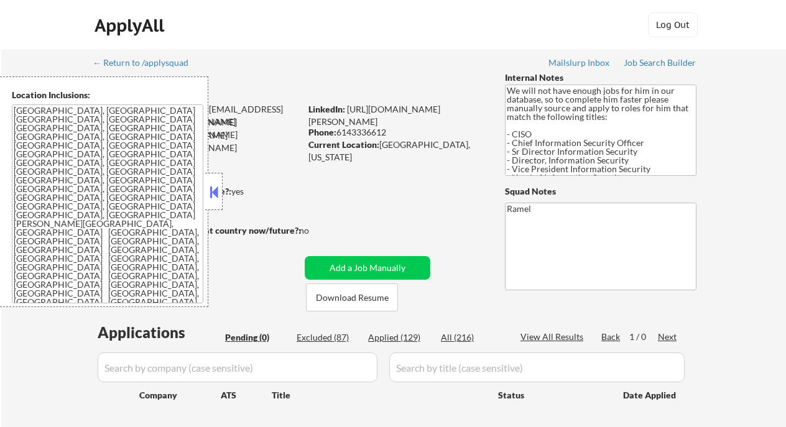
click at [388, 337] on div "Applied (129)" at bounding box center [399, 337] width 62 height 12
click at [218, 193] on button at bounding box center [214, 192] width 14 height 19
select select ""applied""
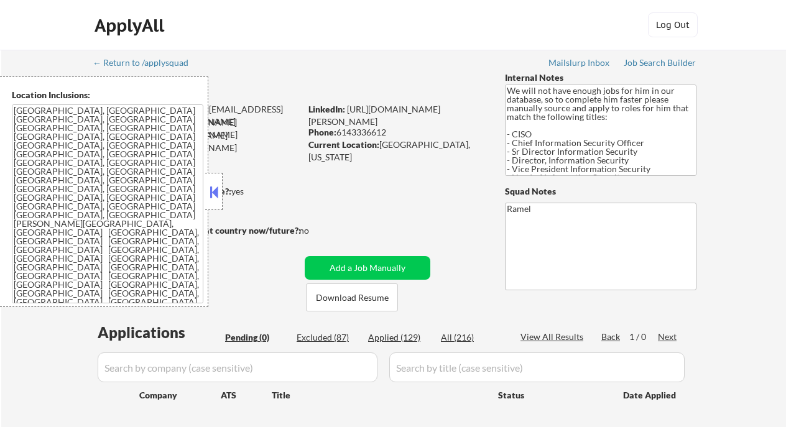
select select ""applied""
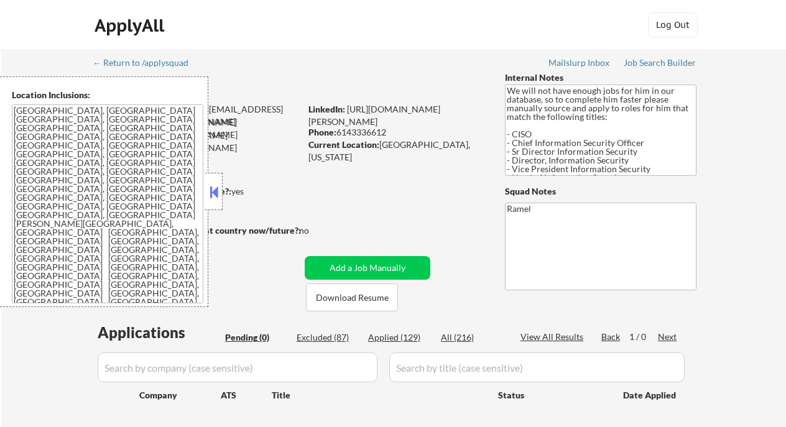
select select ""applied""
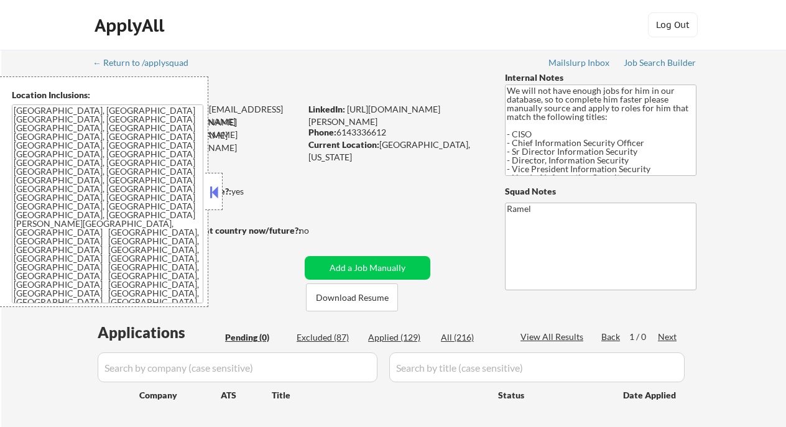
select select ""applied""
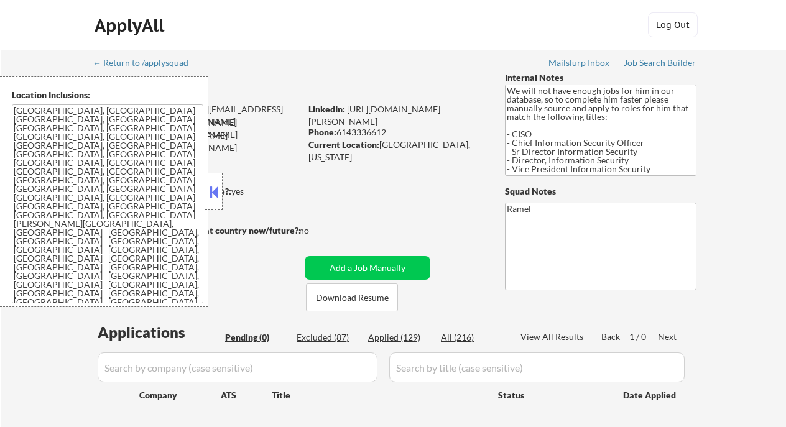
select select ""applied""
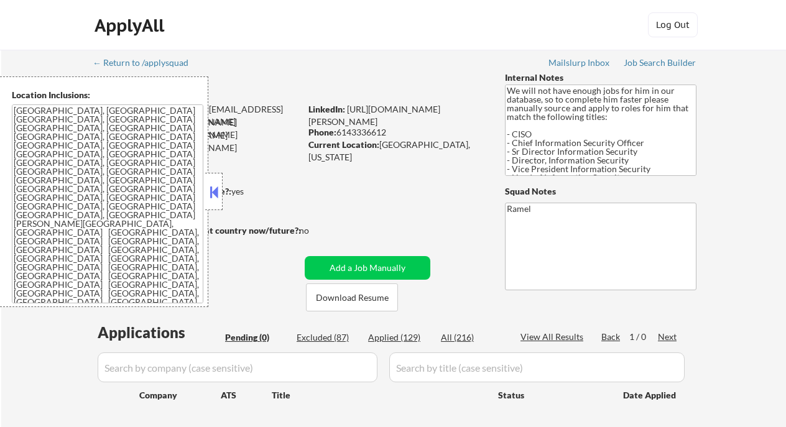
select select ""applied""
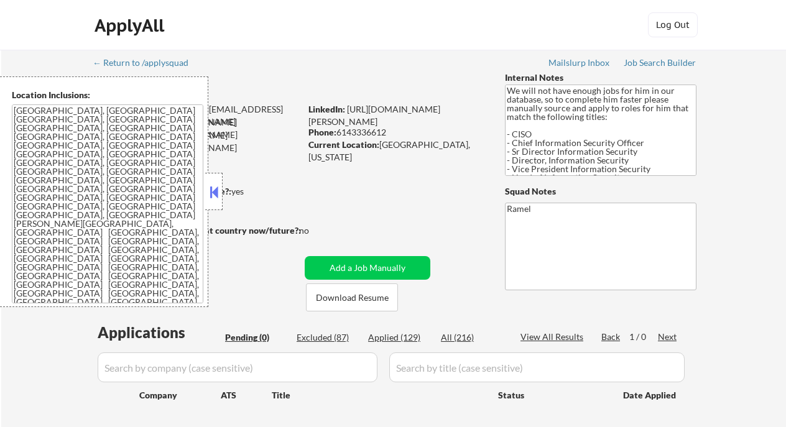
select select ""applied""
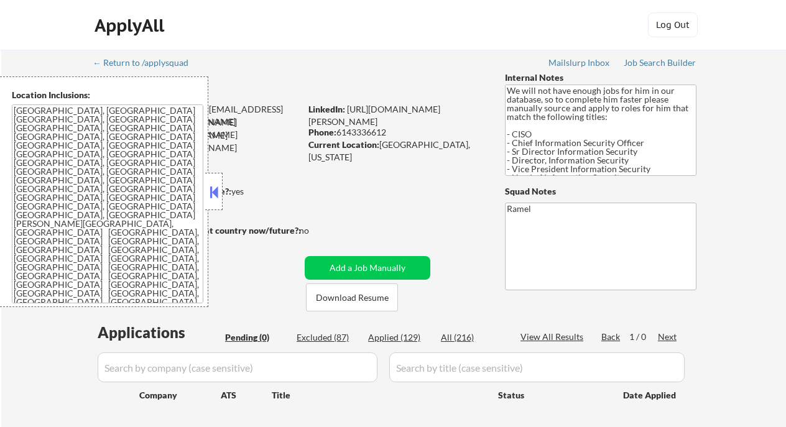
select select ""applied""
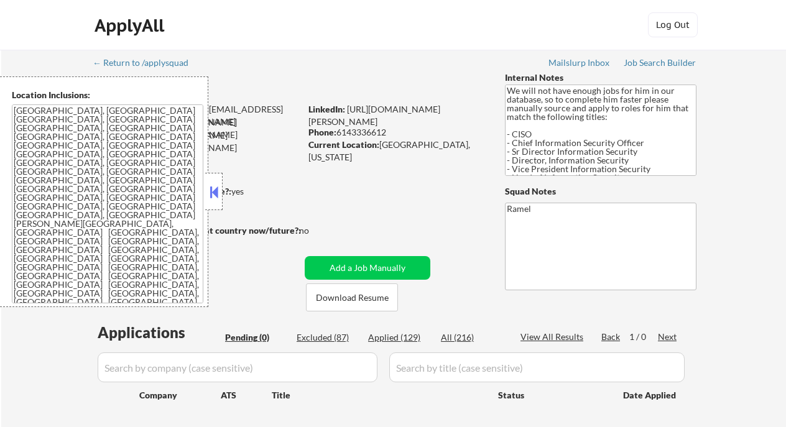
select select ""applied""
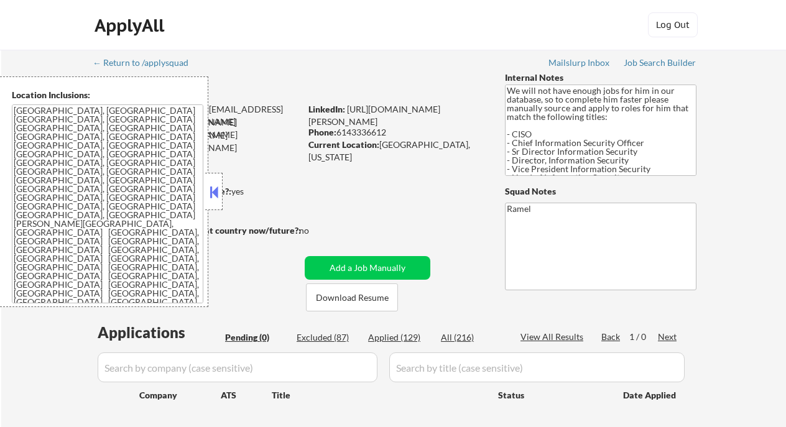
select select ""applied""
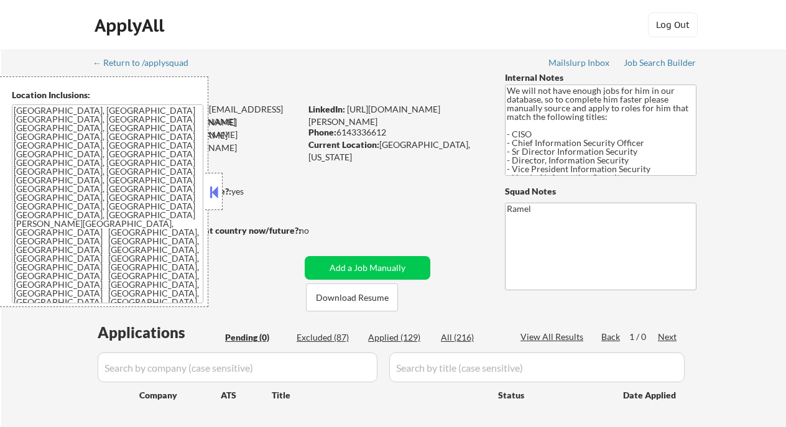
select select ""applied""
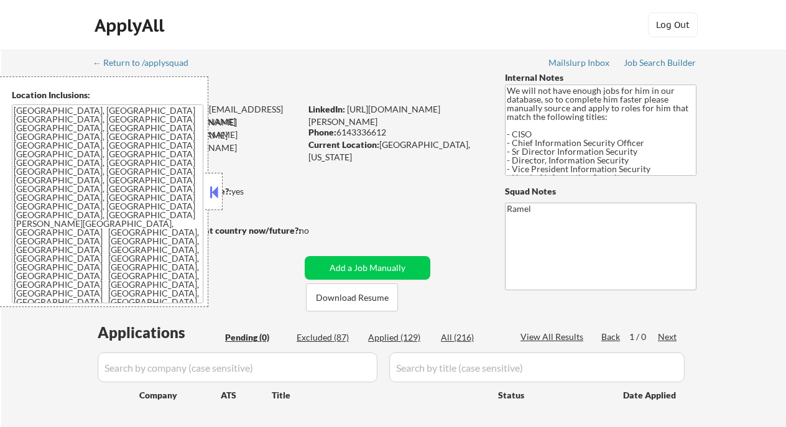
select select ""applied""
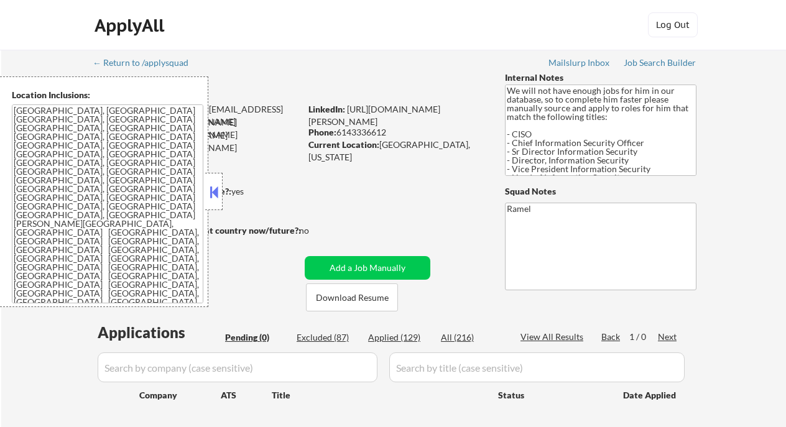
select select ""applied""
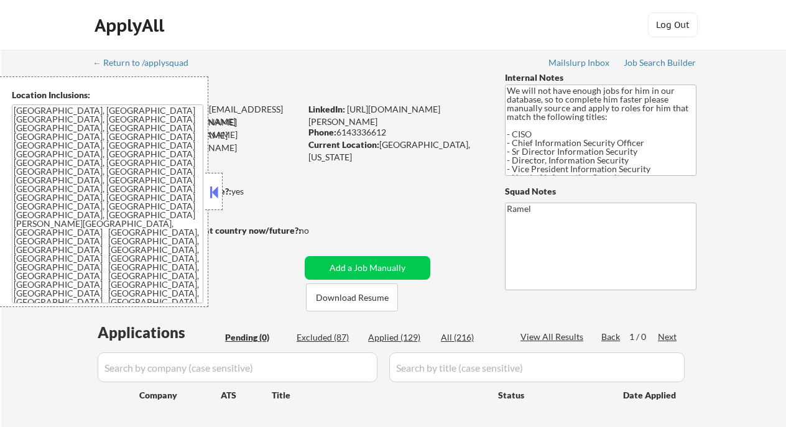
select select ""applied""
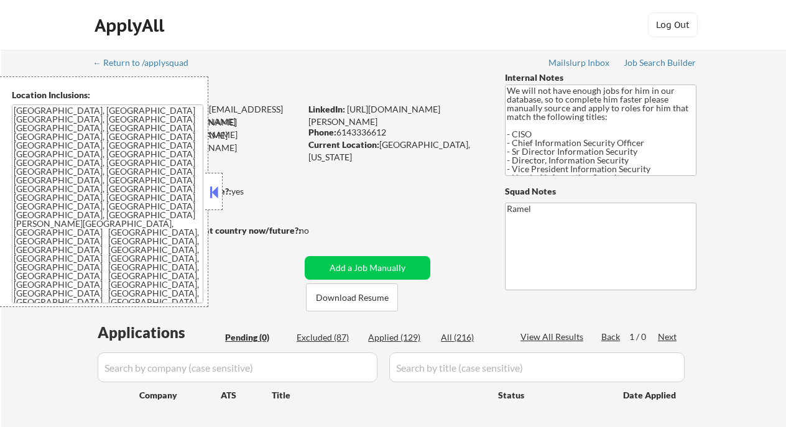
select select ""applied""
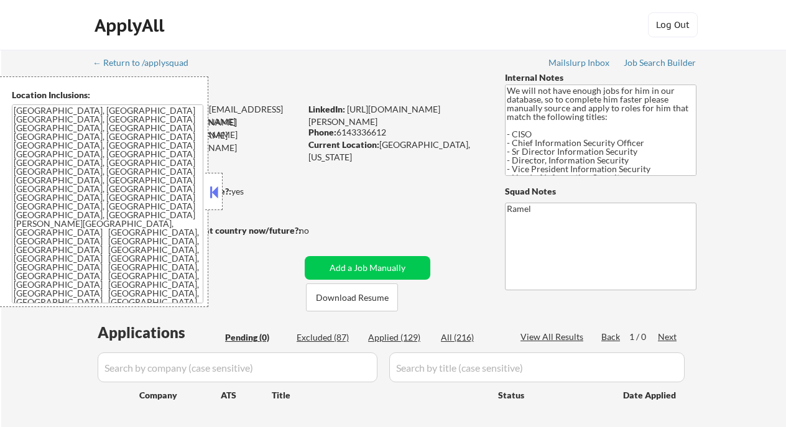
select select ""applied""
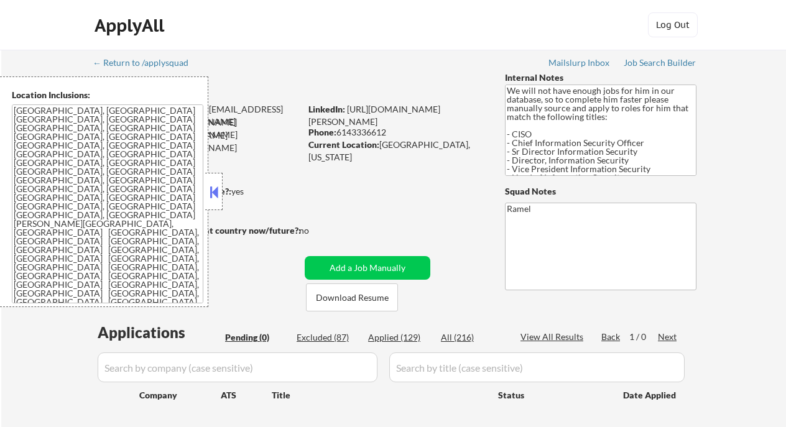
select select ""applied""
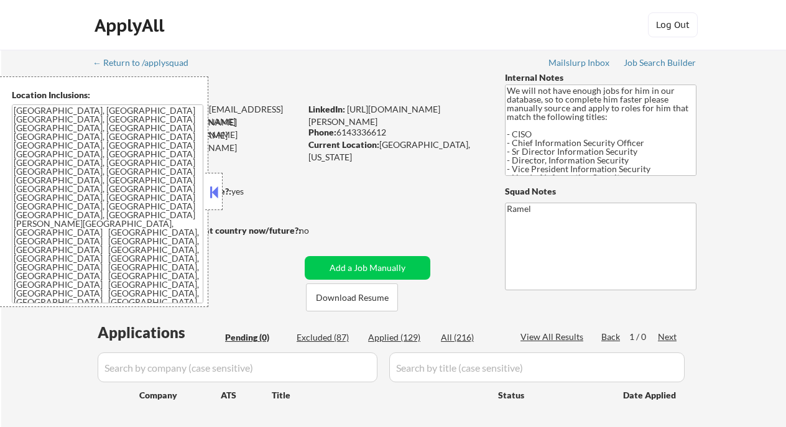
select select ""applied""
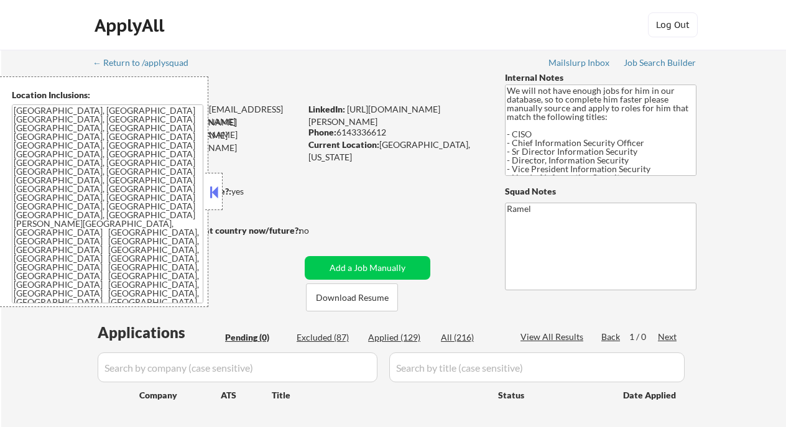
select select ""applied""
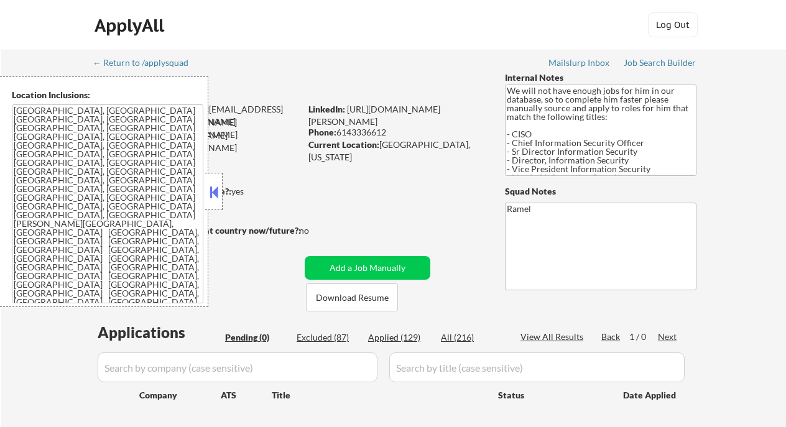
select select ""applied""
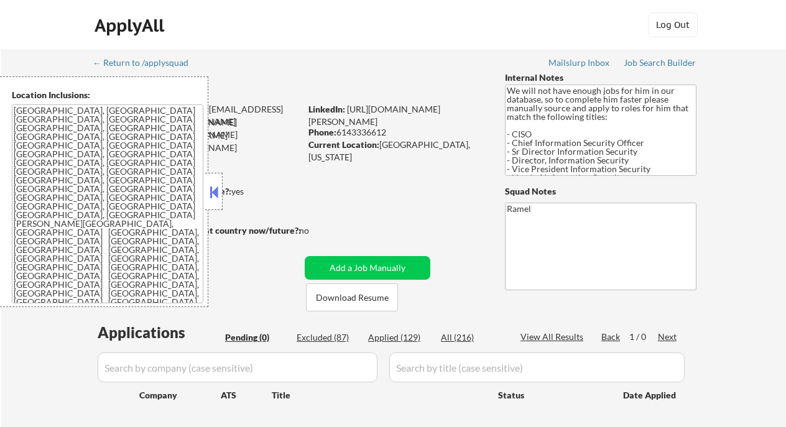
select select ""applied""
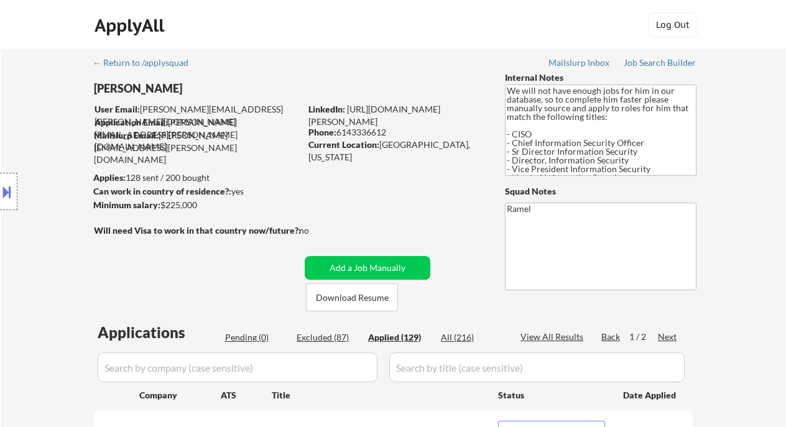
scroll to position [165, 0]
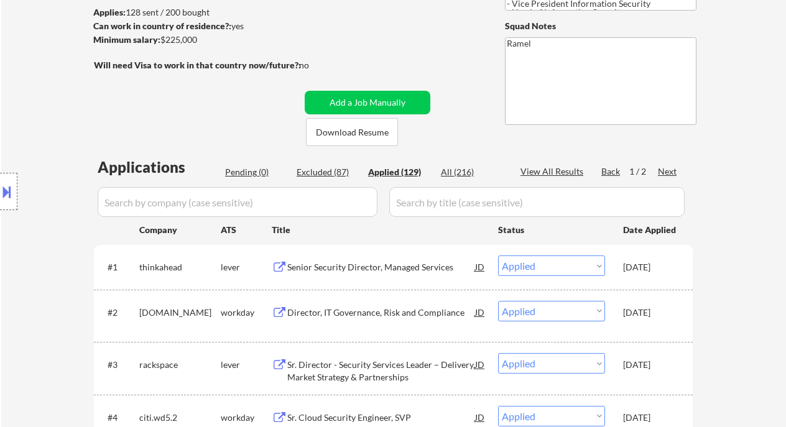
click at [549, 166] on div "View All Results" at bounding box center [553, 171] width 66 height 12
select select ""applied""
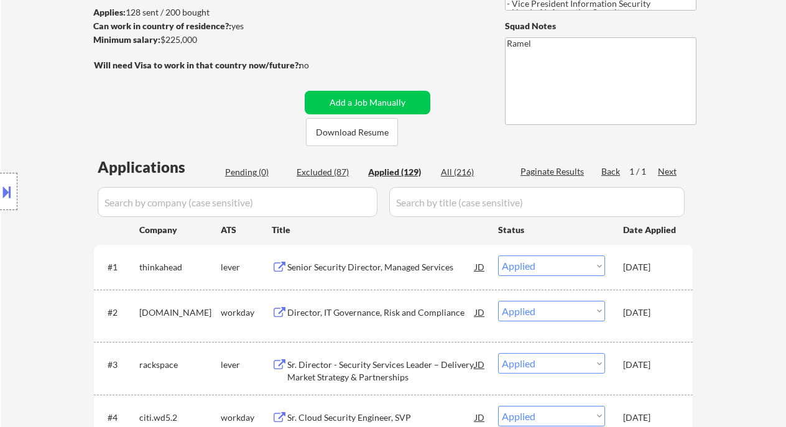
select select ""applied""
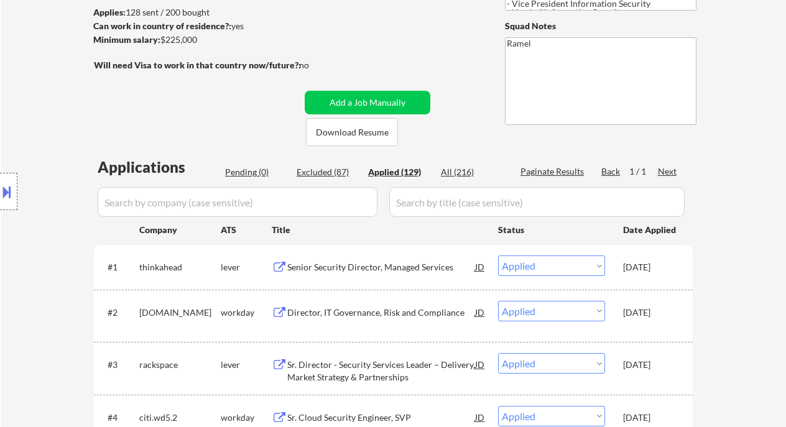
select select ""applied""
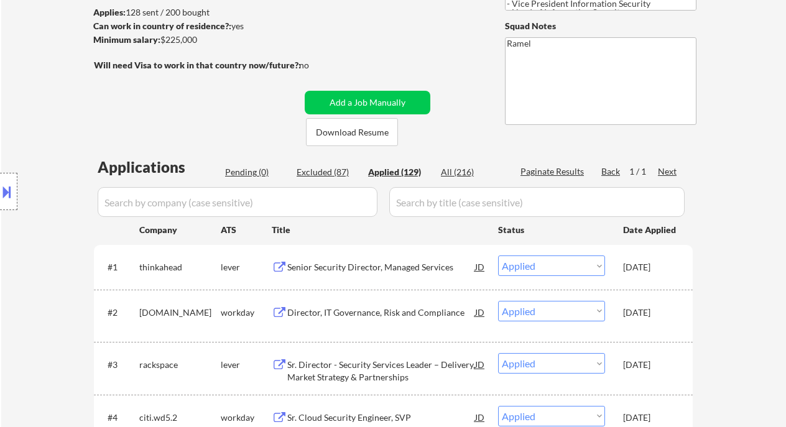
select select ""applied""
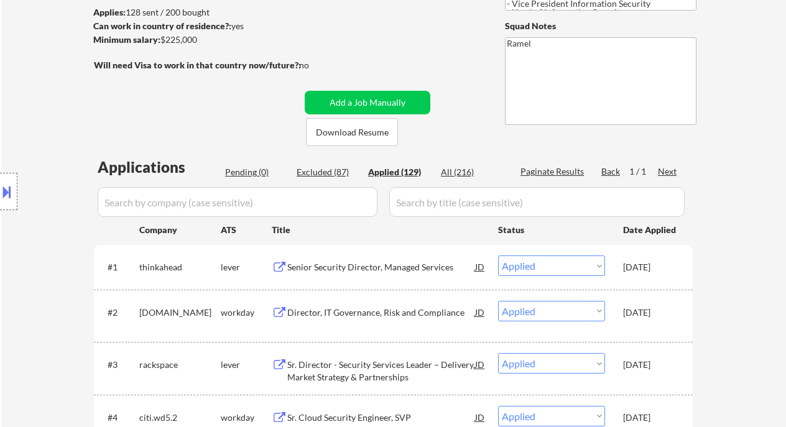
select select ""applied""
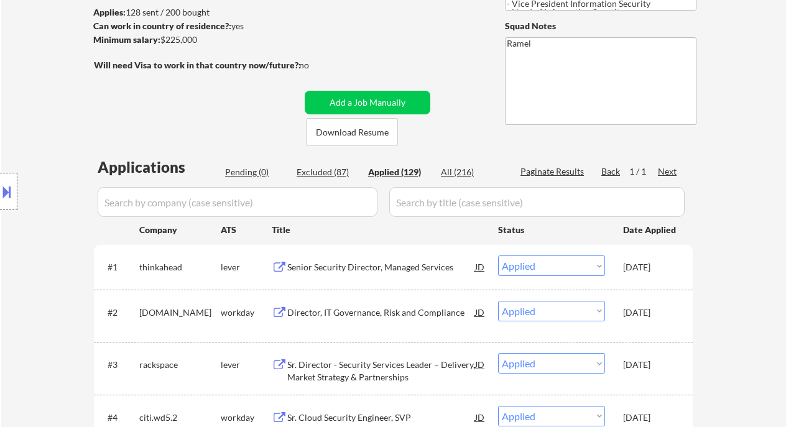
select select ""applied""
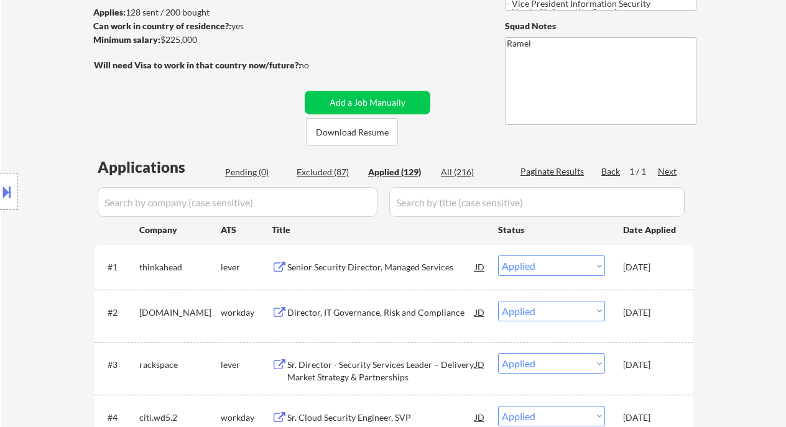
drag, startPoint x: 16, startPoint y: 102, endPoint x: 24, endPoint y: 99, distance: 9.2
click at [16, 102] on div "Location Inclusions: Dallas, TX Irving, TX University Park, TX Highland Park, T…" at bounding box center [111, 191] width 222 height 231
select select ""applied""
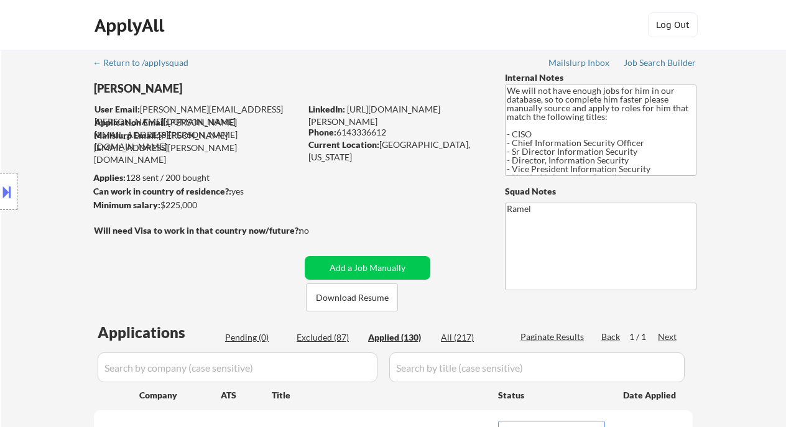
select select ""applied""
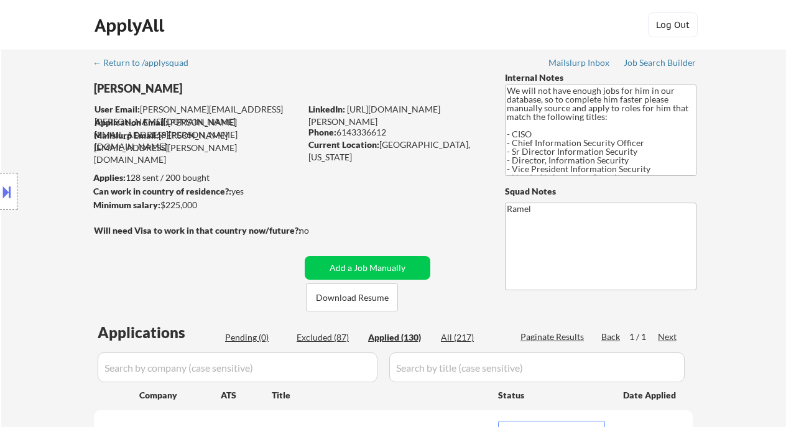
select select ""applied""
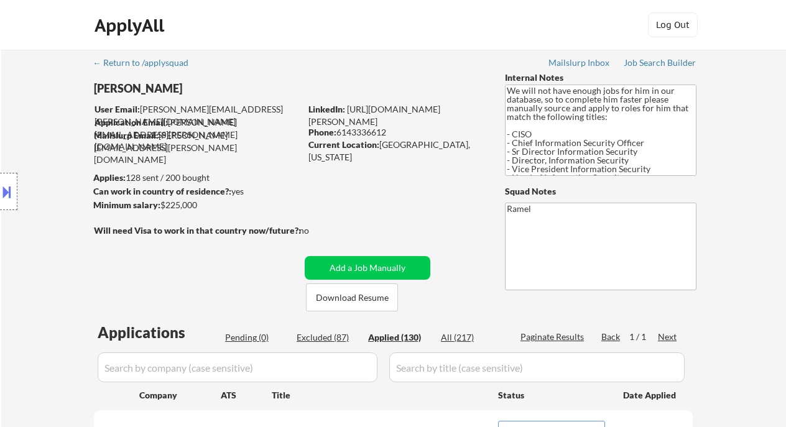
select select ""applied""
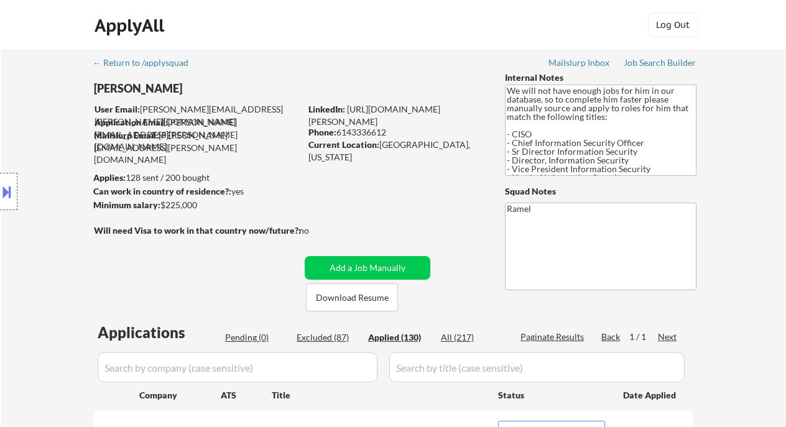
select select ""applied""
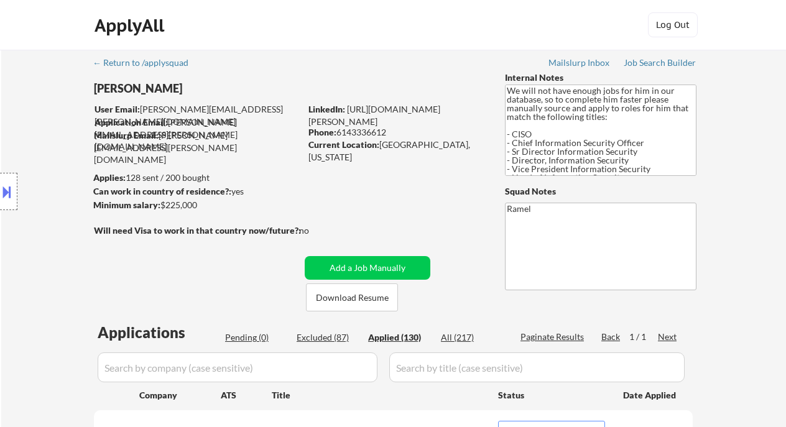
select select ""applied""
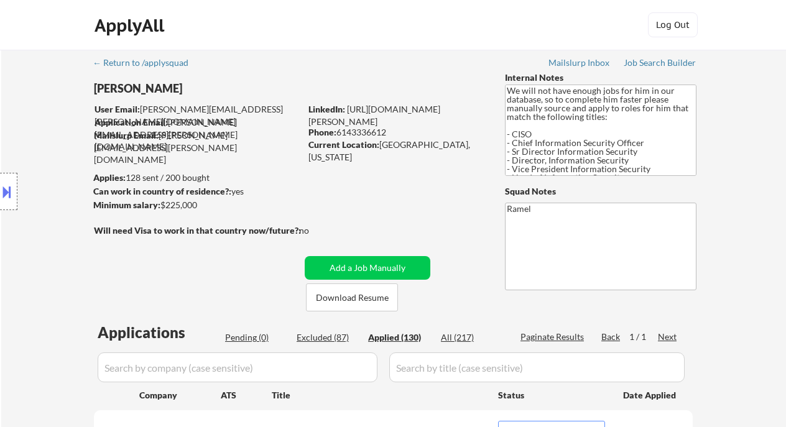
select select ""applied""
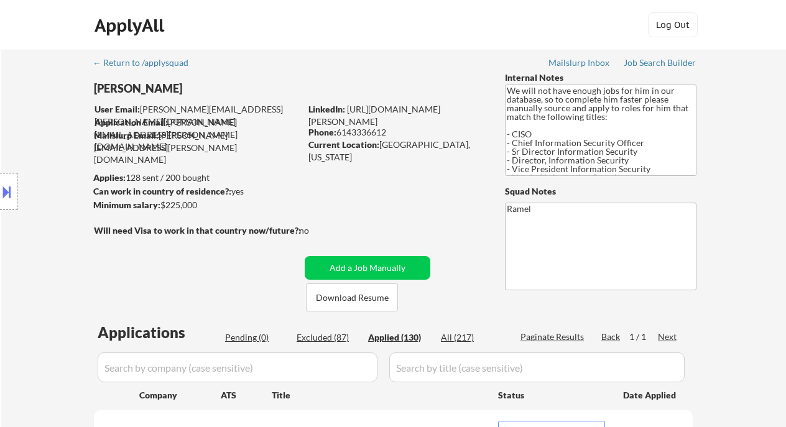
select select ""applied""
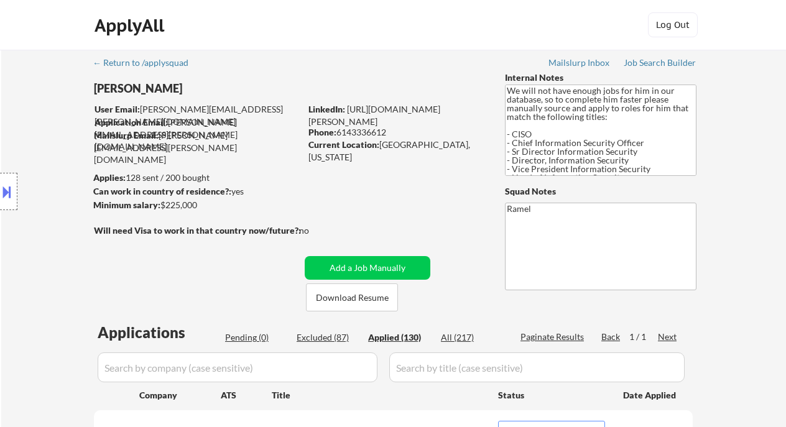
select select ""applied""
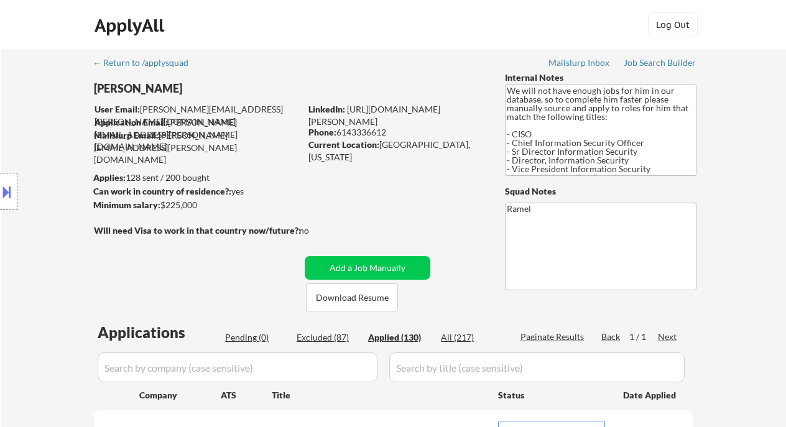
select select ""applied""
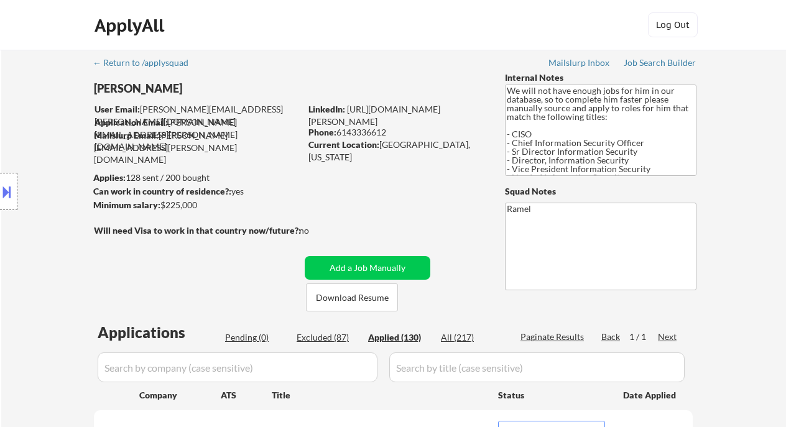
select select ""applied""
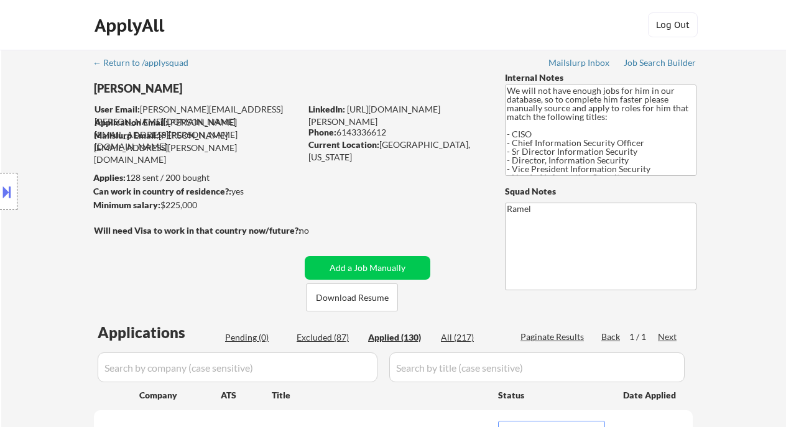
select select ""applied""
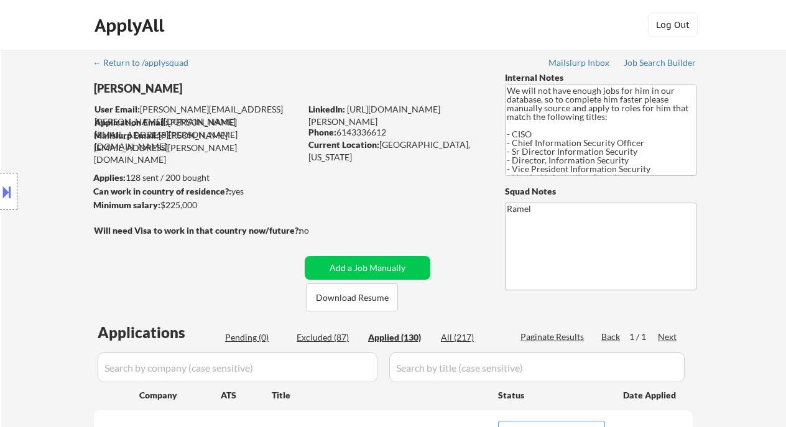
select select ""applied""
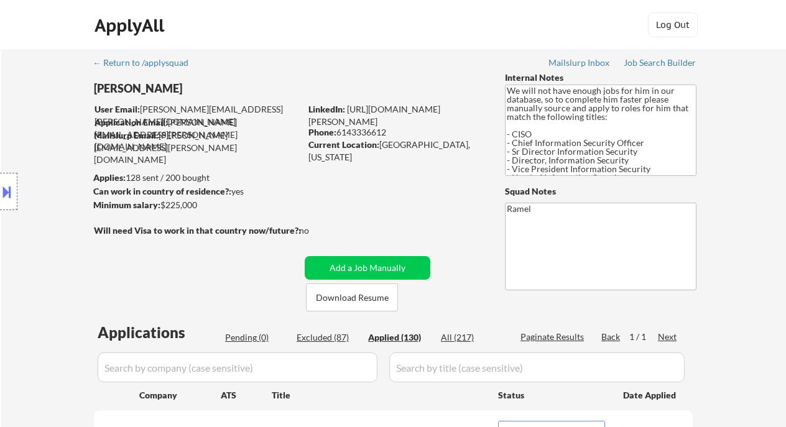
select select ""applied""
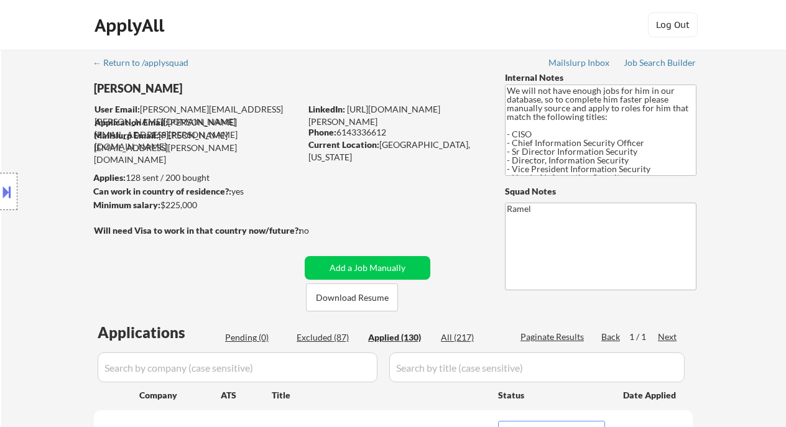
select select ""applied""
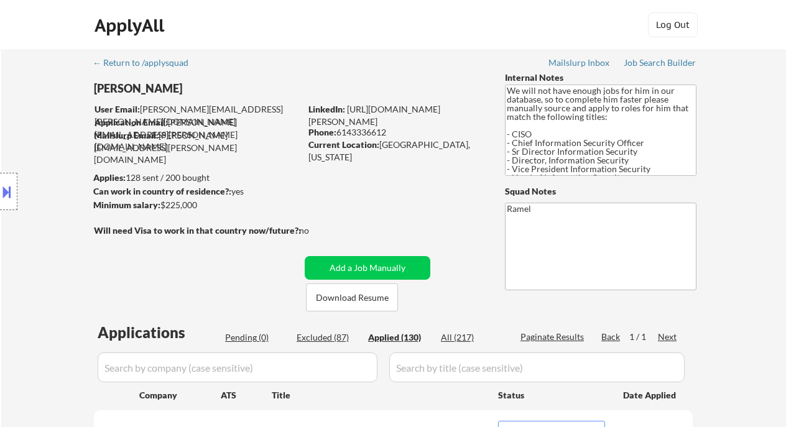
select select ""applied""
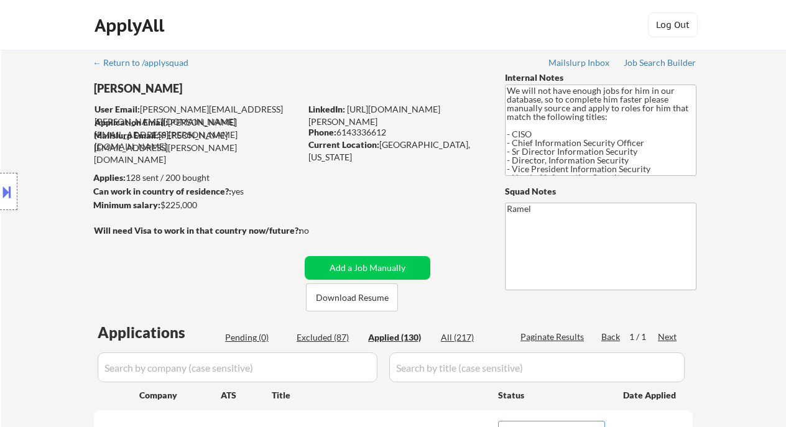
select select ""applied""
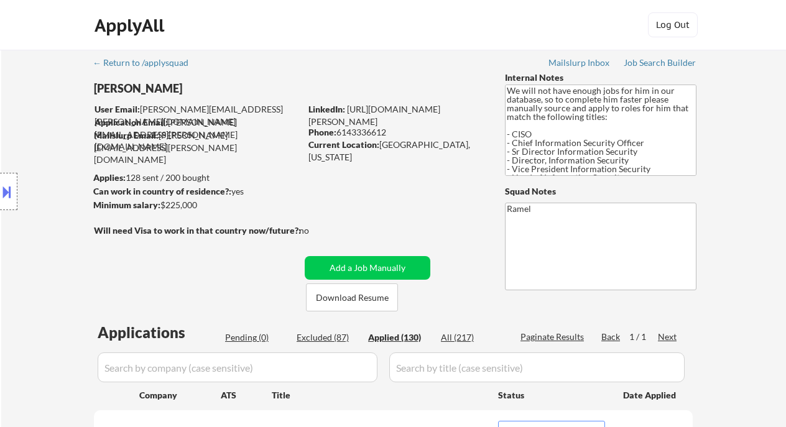
select select ""applied""
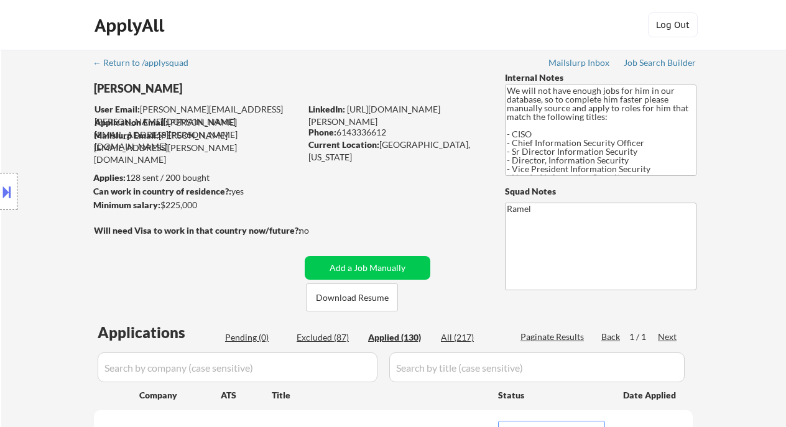
select select ""applied""
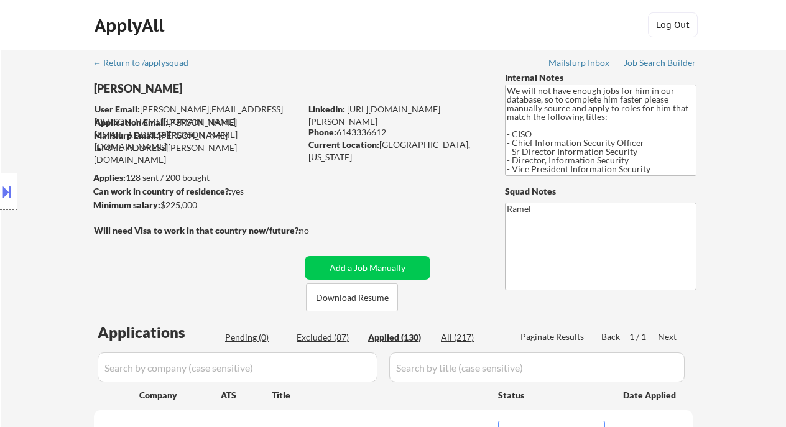
select select ""applied""
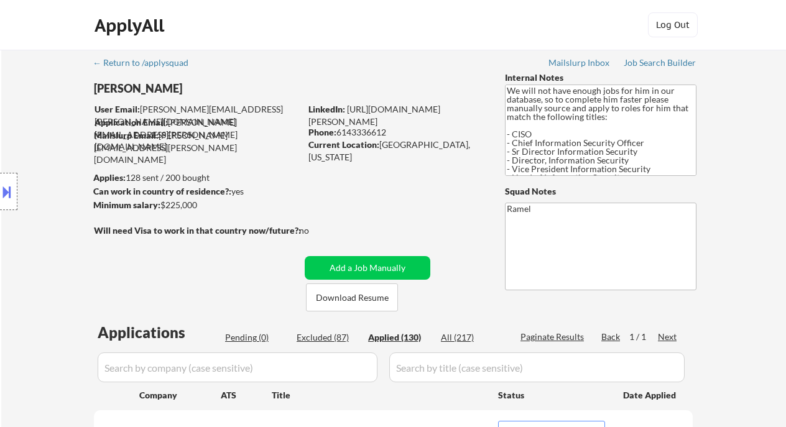
select select ""applied""
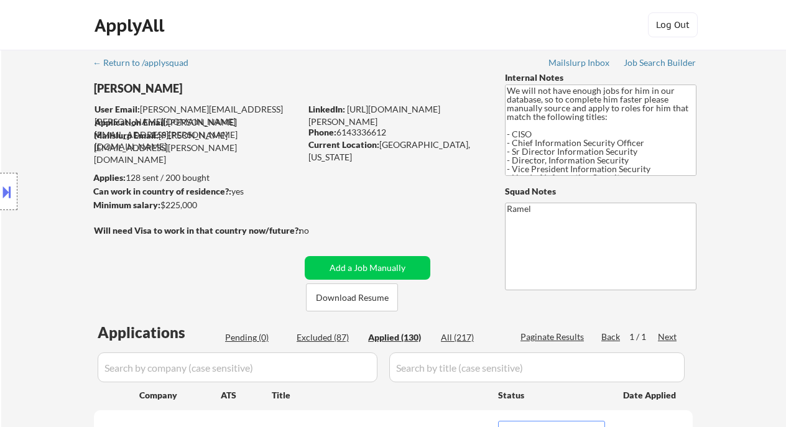
select select ""applied""
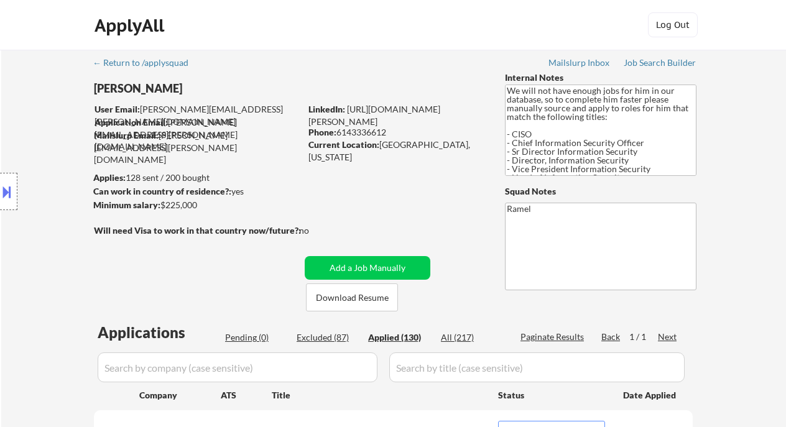
select select ""applied""
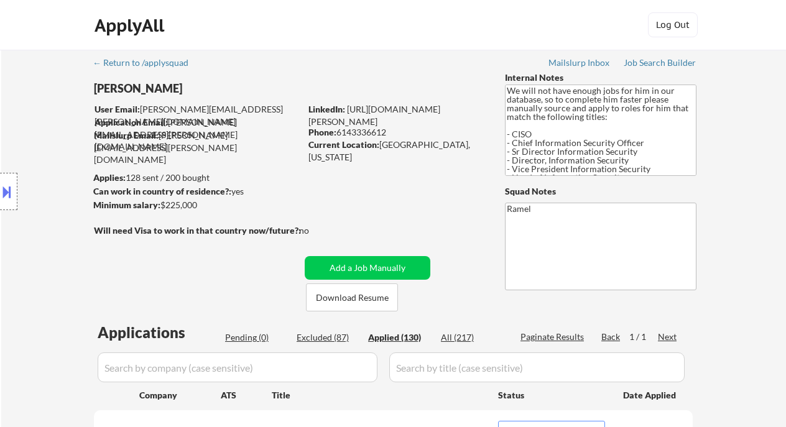
select select ""applied""
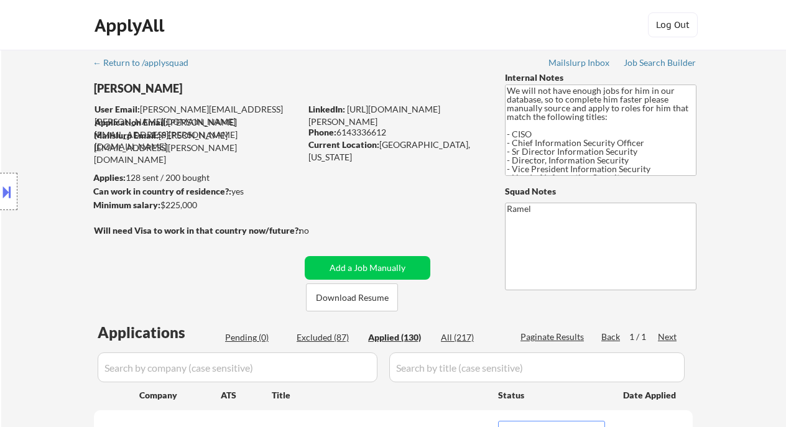
select select ""applied""
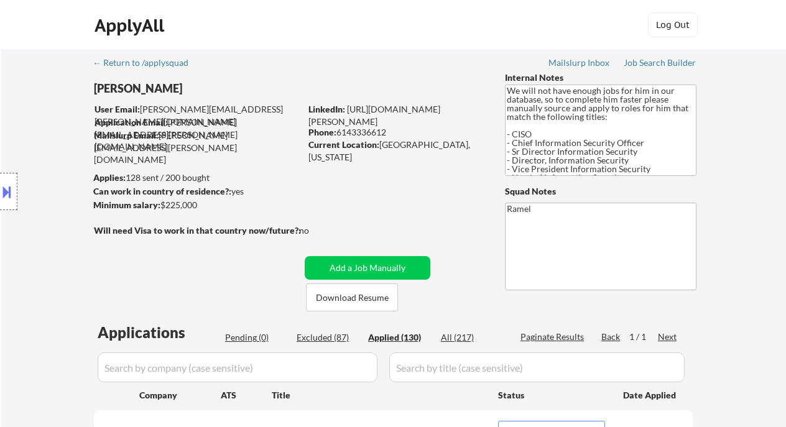
select select ""applied""
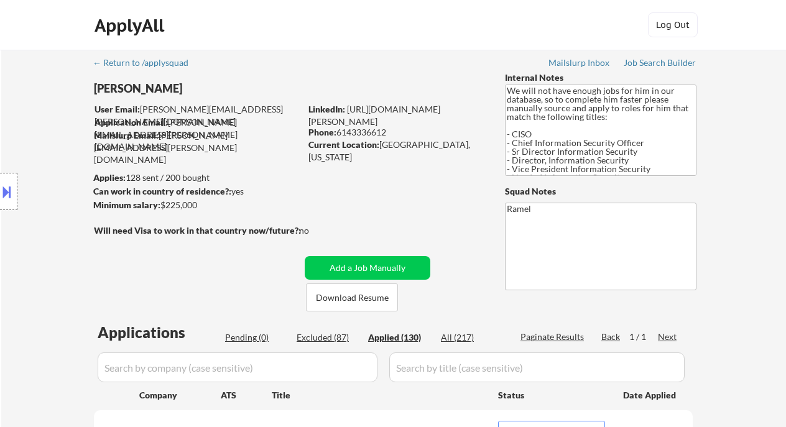
select select ""applied""
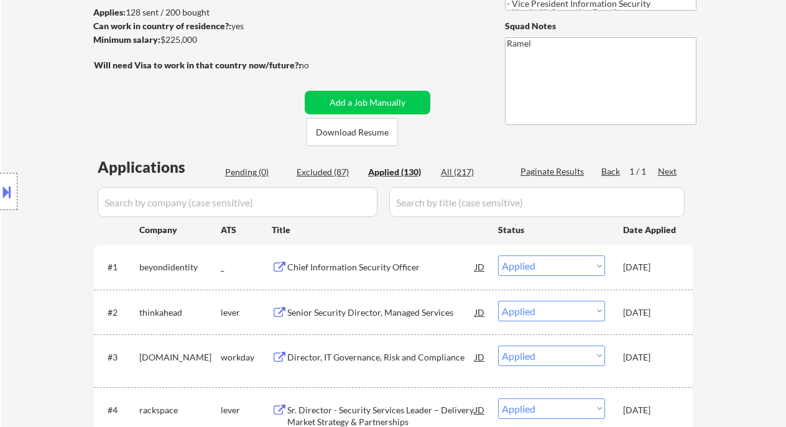
scroll to position [165, 0]
select select ""applied""
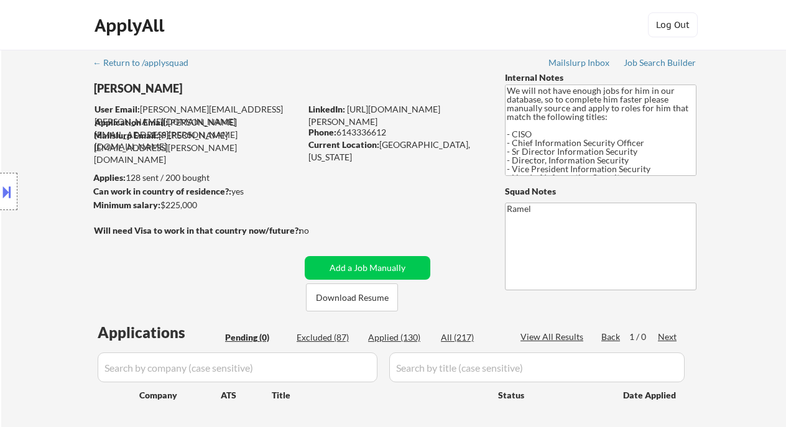
drag, startPoint x: 388, startPoint y: 130, endPoint x: 339, endPoint y: 128, distance: 49.1
click at [339, 128] on div "Phone: 6143336612" at bounding box center [396, 132] width 176 height 12
copy div "6143336612"
click at [372, 267] on button "Add a Job Manually" at bounding box center [368, 268] width 126 height 24
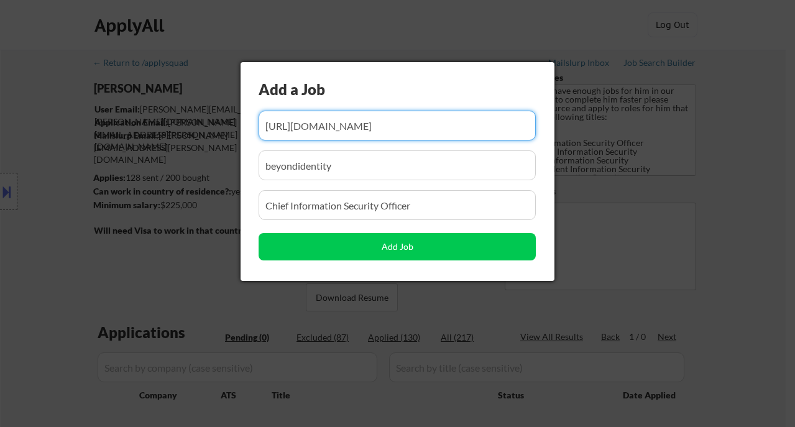
scroll to position [0, 31]
click at [378, 129] on input "input" at bounding box center [397, 126] width 277 height 30
paste input "https://www.remoterocketship.com/company/aptosfoundation-org/jobs/security-lead…"
type input "https://www.remoterocketship.com/company/aptosfoundation-org/jobs/security-lead…"
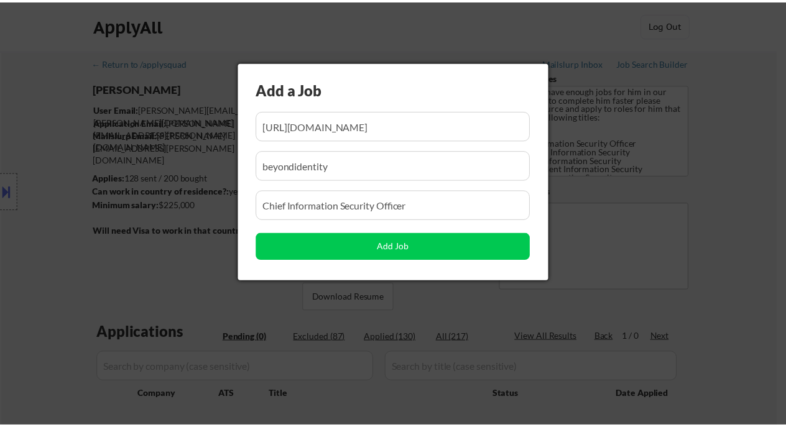
scroll to position [0, 0]
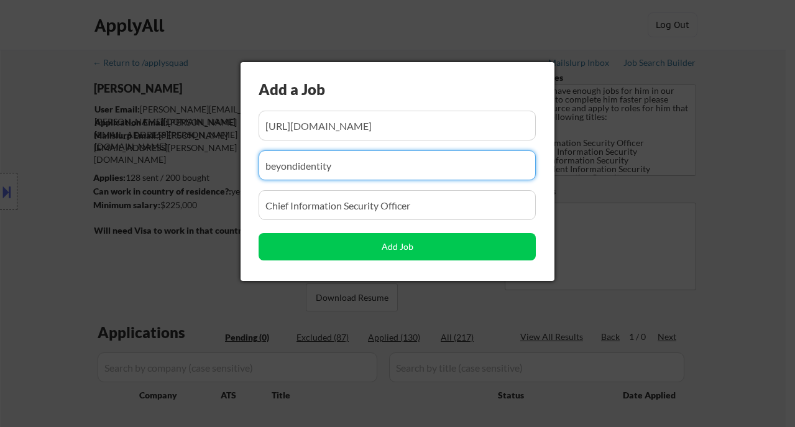
drag, startPoint x: 335, startPoint y: 158, endPoint x: 216, endPoint y: 154, distance: 118.8
click at [216, 154] on body "← Return to /applysquad Mailslurp Inbox Job Search Builder Aaron Lafferty User …" at bounding box center [397, 213] width 795 height 427
paste input "aptosfoundation"
type input "aptosfoundation"
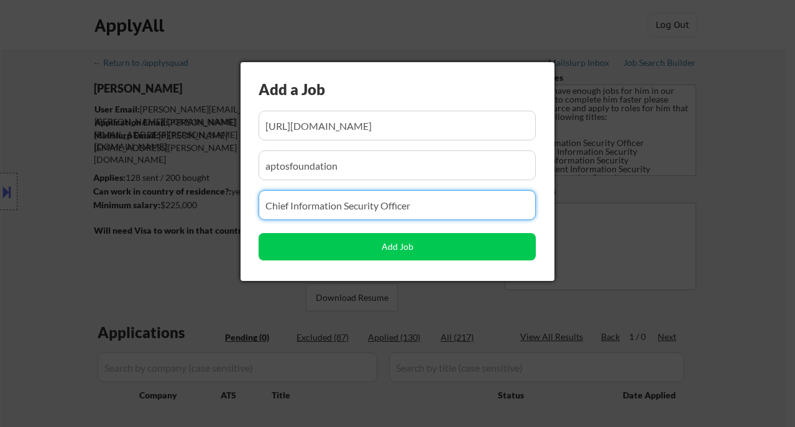
drag, startPoint x: 432, startPoint y: 207, endPoint x: 203, endPoint y: 198, distance: 229.5
click at [203, 198] on body "← Return to /applysquad Mailslurp Inbox Job Search Builder Aaron Lafferty User …" at bounding box center [397, 213] width 795 height 427
paste input "Security Lead, Web3"
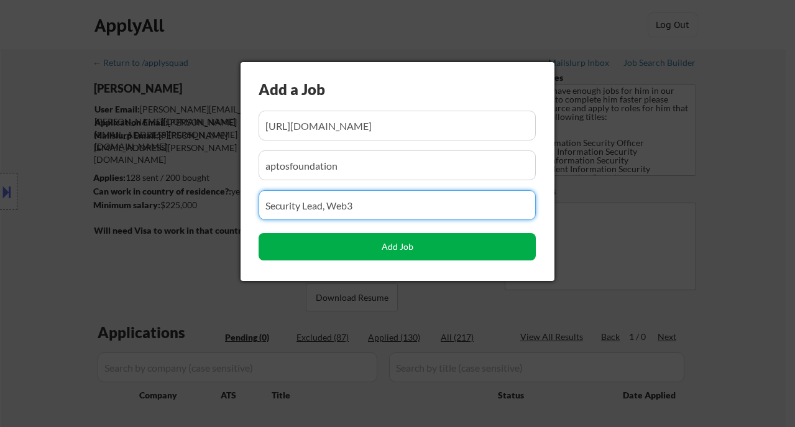
type input "Security Lead, Web3"
click at [352, 250] on button "Add Job" at bounding box center [397, 246] width 277 height 27
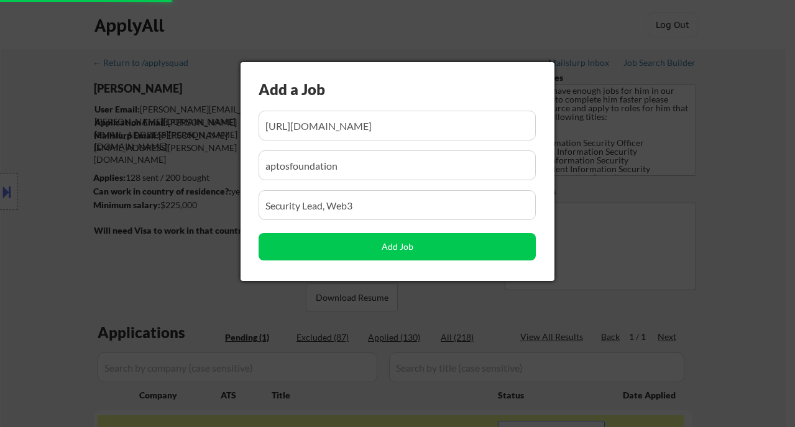
click at [749, 267] on div at bounding box center [397, 213] width 795 height 427
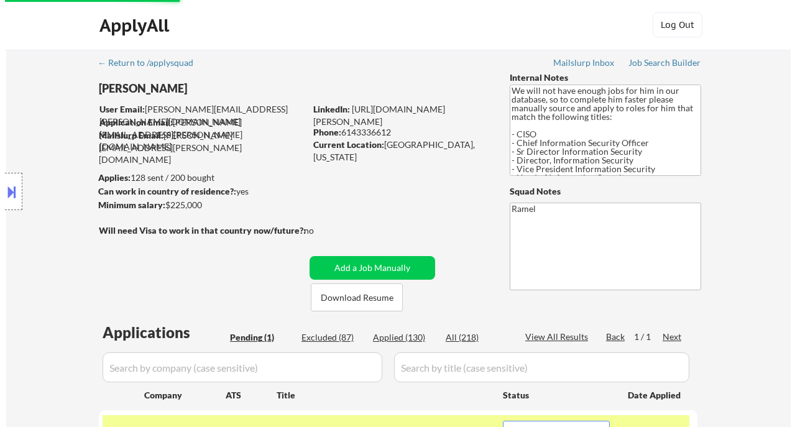
scroll to position [165, 0]
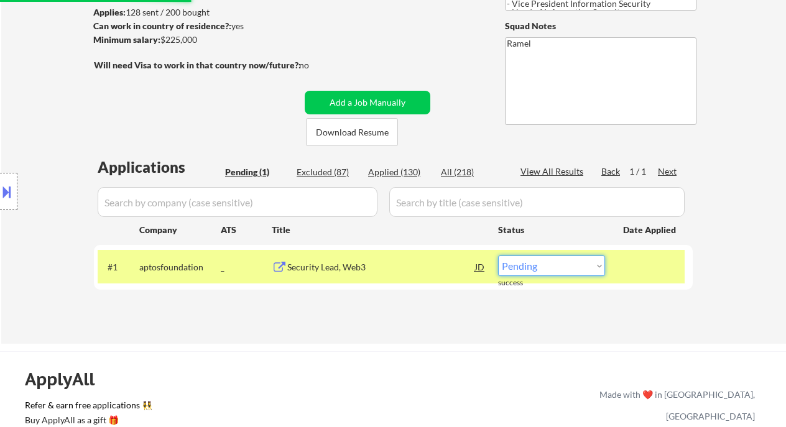
drag, startPoint x: 544, startPoint y: 267, endPoint x: 544, endPoint y: 274, distance: 6.8
click at [544, 267] on select "Choose an option... Pending Applied Excluded (Questions) Excluded (Expired) Exc…" at bounding box center [551, 265] width 107 height 21
select select ""applied""
click at [498, 255] on select "Choose an option... Pending Applied Excluded (Questions) Excluded (Expired) Exc…" at bounding box center [551, 265] width 107 height 21
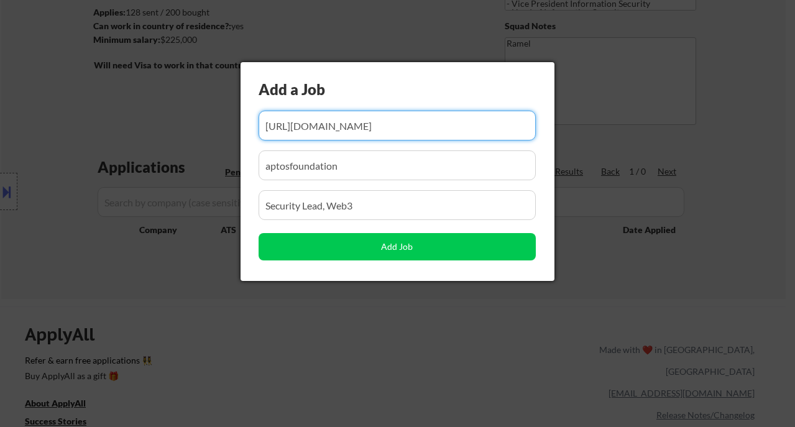
scroll to position [0, 232]
click at [336, 307] on div at bounding box center [397, 213] width 795 height 427
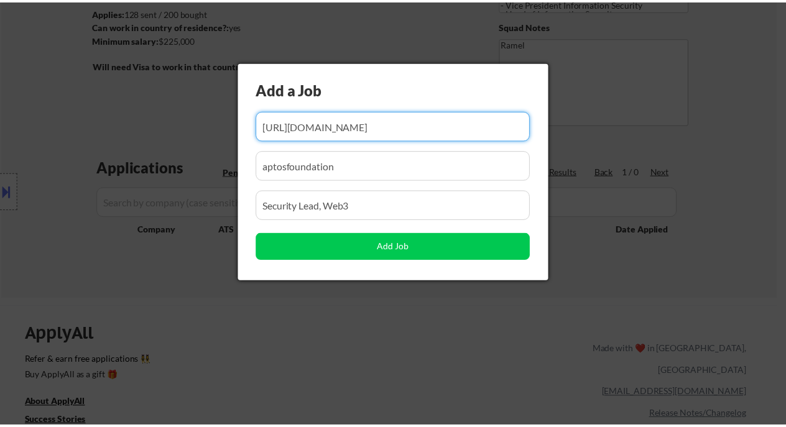
scroll to position [0, 0]
